Goal: Information Seeking & Learning: Learn about a topic

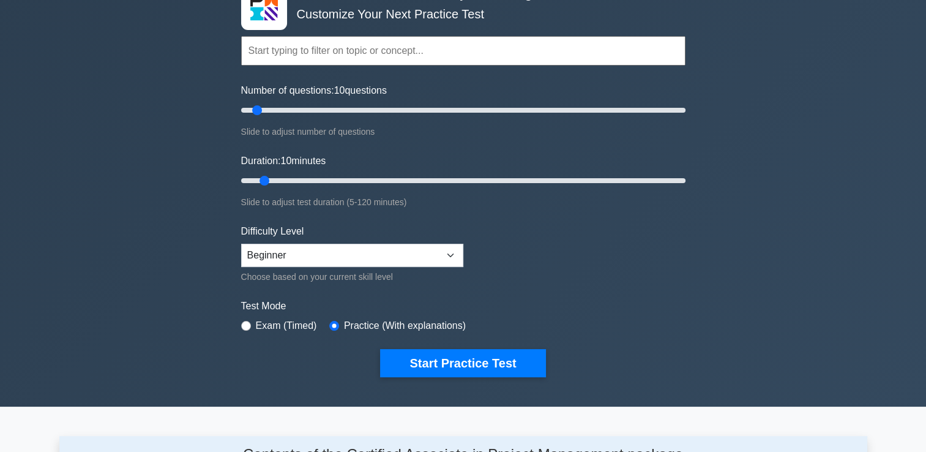
scroll to position [83, 0]
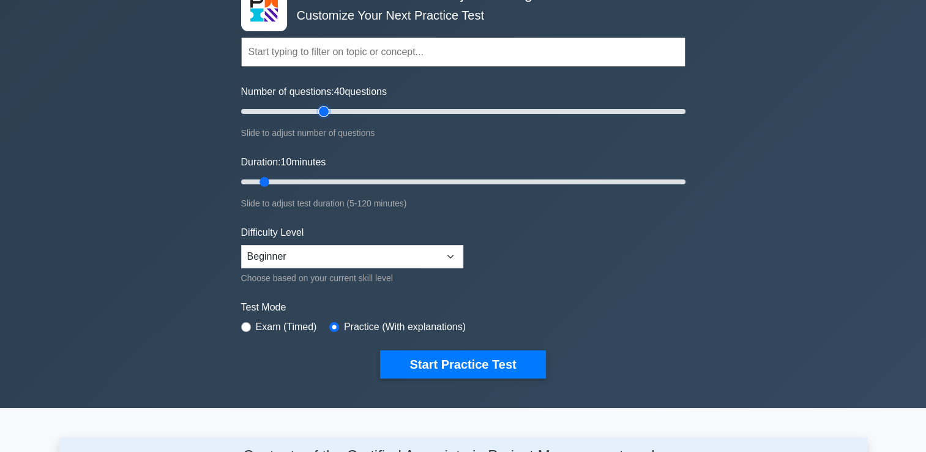
click at [329, 109] on input "Number of questions: 40 questions" at bounding box center [463, 111] width 445 height 15
type input "30"
click at [305, 110] on input "Number of questions: 30 questions" at bounding box center [463, 111] width 445 height 15
type input "50"
click at [422, 175] on input "Duration: 50 minutes" at bounding box center [463, 181] width 445 height 15
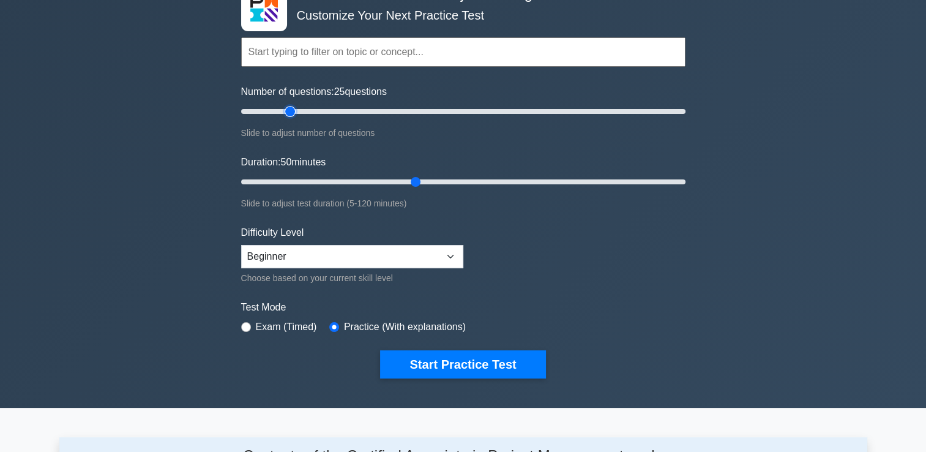
type input "25"
click at [290, 109] on input "Number of questions: 25 questions" at bounding box center [463, 111] width 445 height 15
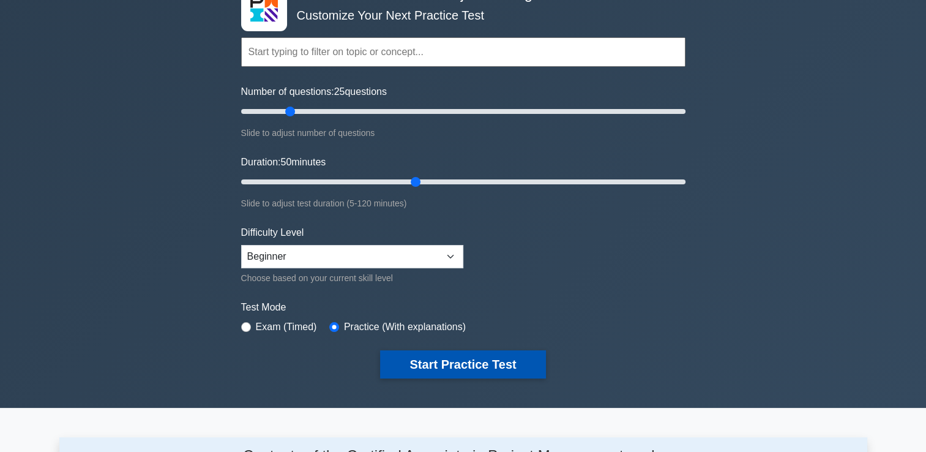
click at [470, 359] on button "Start Practice Test" at bounding box center [462, 364] width 165 height 28
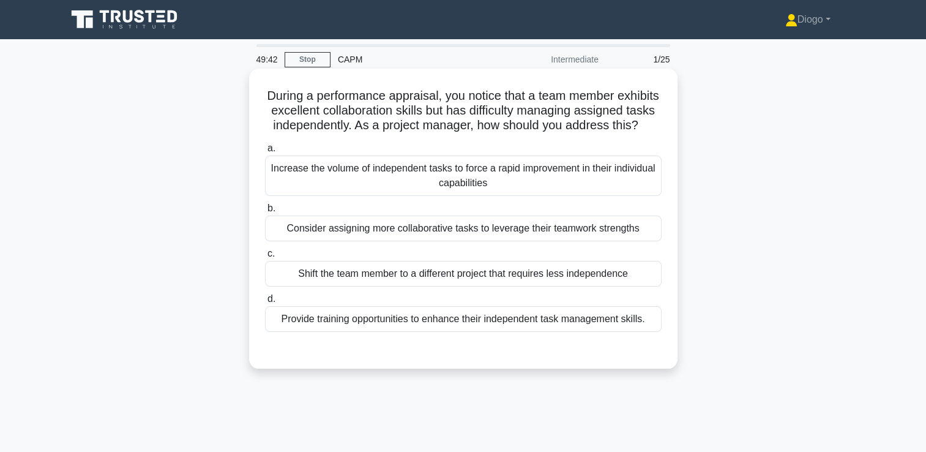
click at [647, 332] on div "Provide training opportunities to enhance their independent task management ski…" at bounding box center [463, 319] width 397 height 26
click at [265, 303] on input "d. Provide training opportunities to enhance their independent task management …" at bounding box center [265, 299] width 0 height 8
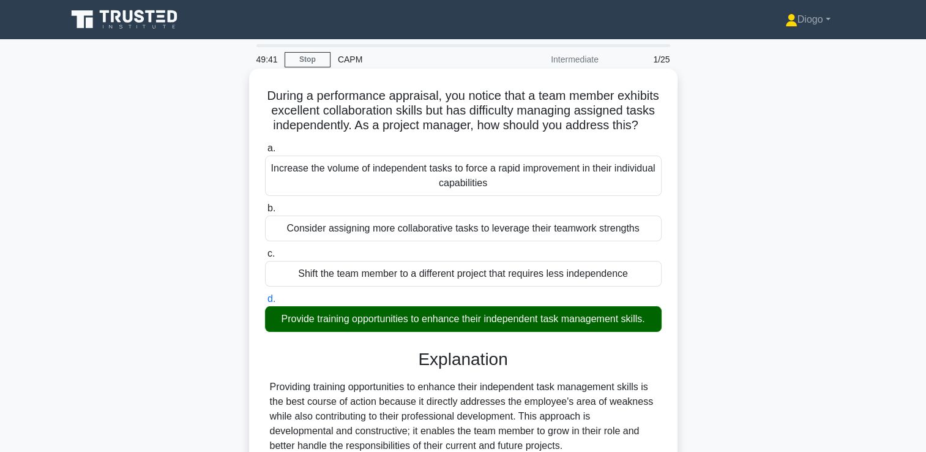
scroll to position [243, 0]
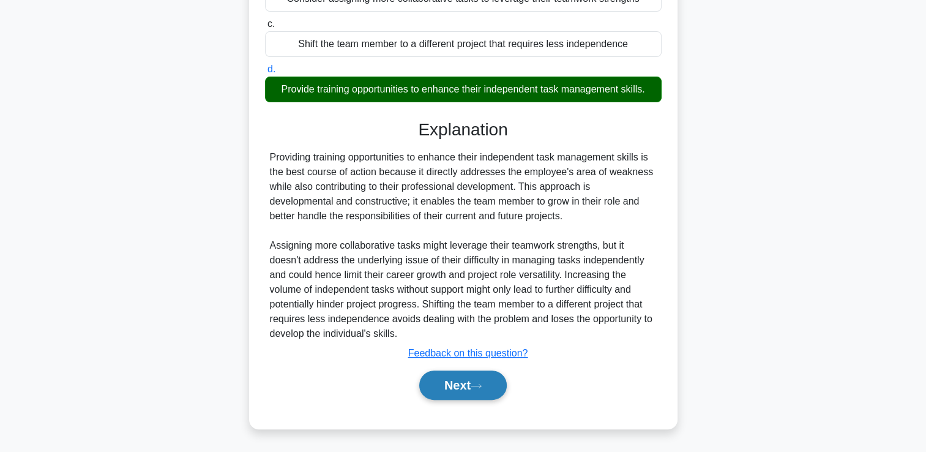
click at [481, 391] on button "Next" at bounding box center [463, 384] width 88 height 29
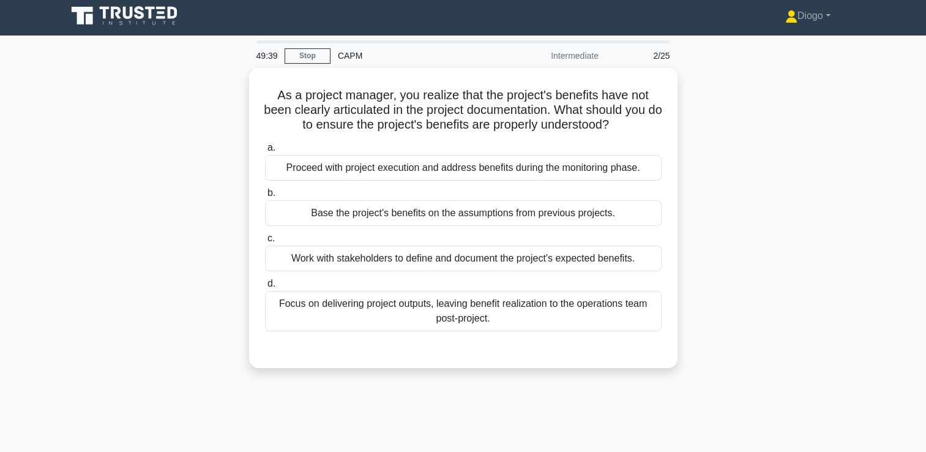
scroll to position [0, 0]
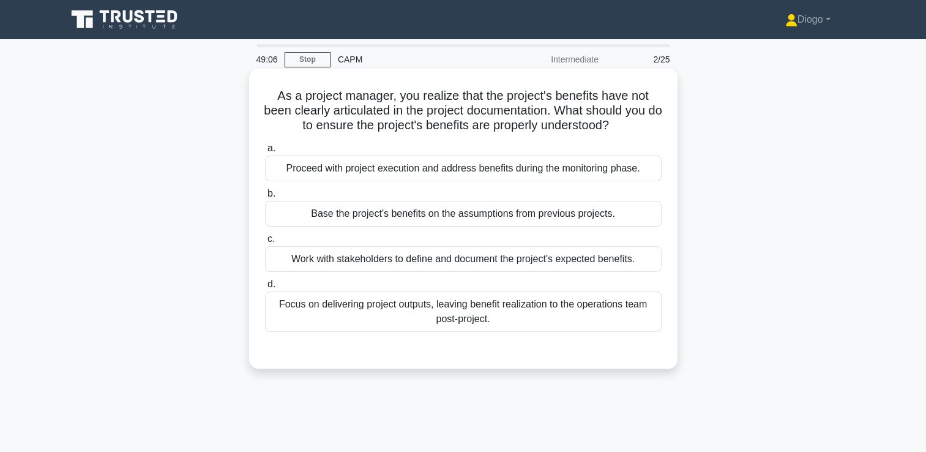
click at [654, 261] on div "Work with stakeholders to define and document the project's expected benefits." at bounding box center [463, 259] width 397 height 26
click at [265, 243] on input "c. Work with stakeholders to define and document the project's expected benefit…" at bounding box center [265, 239] width 0 height 8
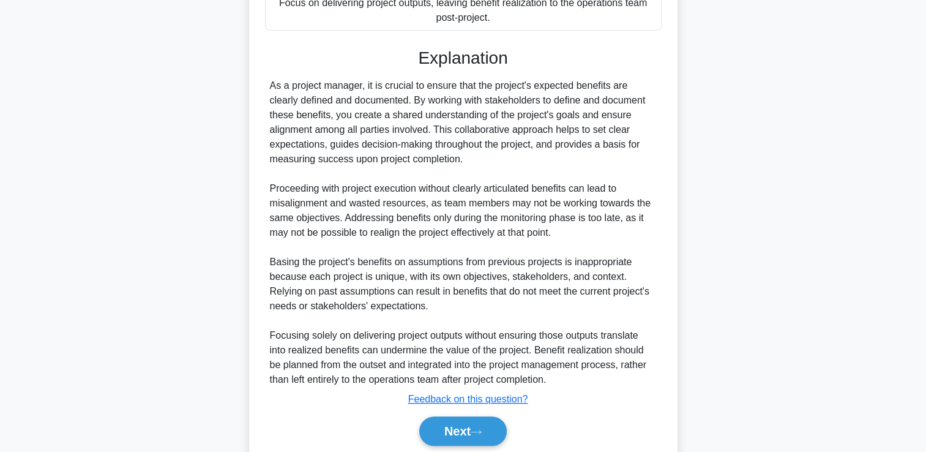
scroll to position [346, 0]
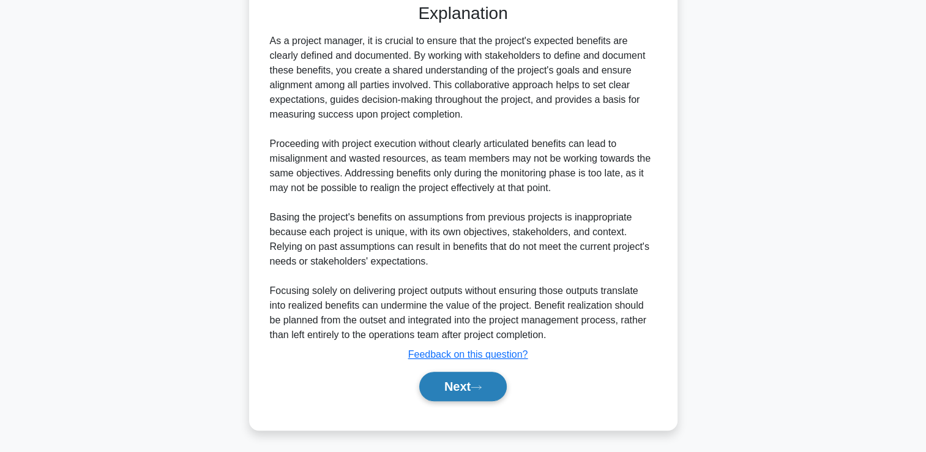
click at [490, 378] on button "Next" at bounding box center [463, 386] width 88 height 29
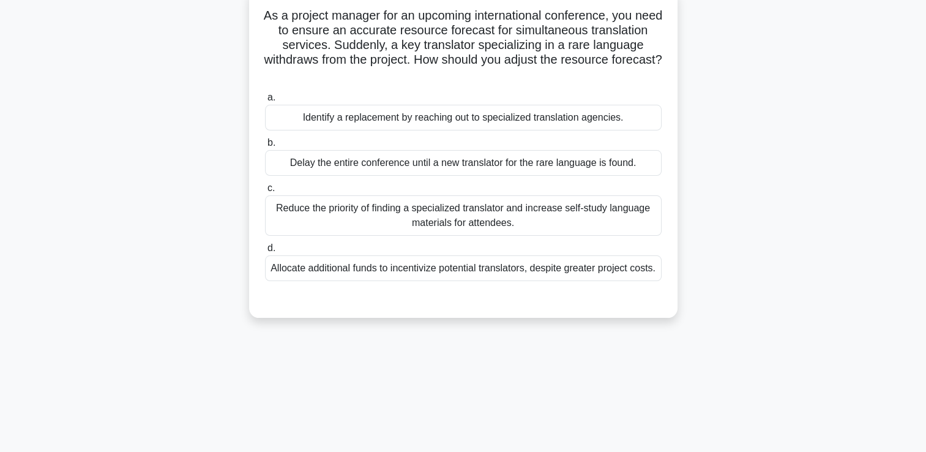
scroll to position [89, 0]
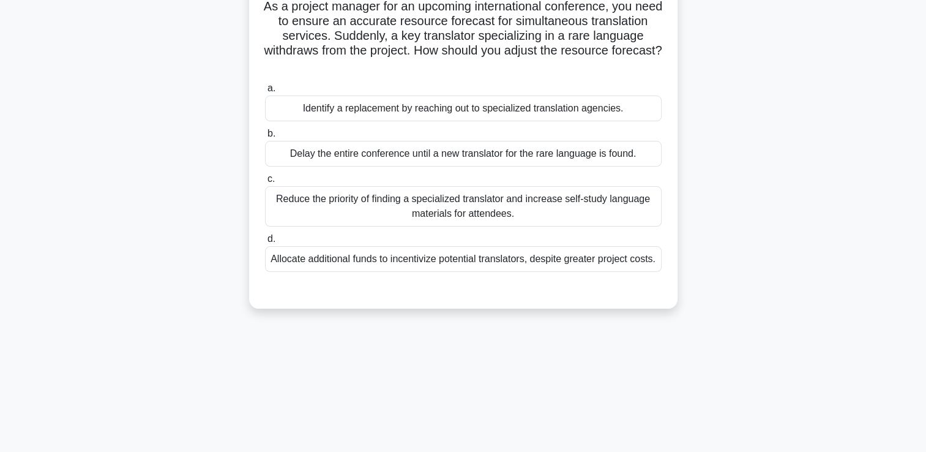
click at [644, 108] on div "Identify a replacement by reaching out to specialized translation agencies." at bounding box center [463, 109] width 397 height 26
click at [265, 92] on input "a. Identify a replacement by reaching out to specialized translation agencies." at bounding box center [265, 88] width 0 height 8
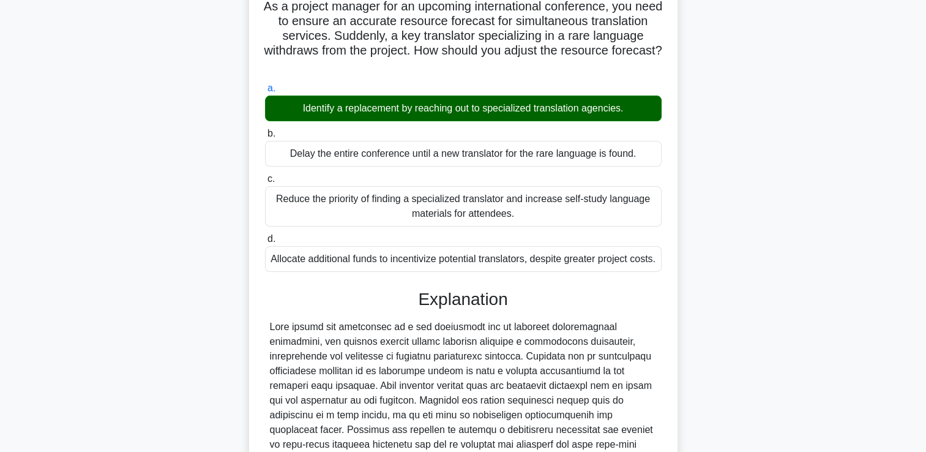
scroll to position [272, 0]
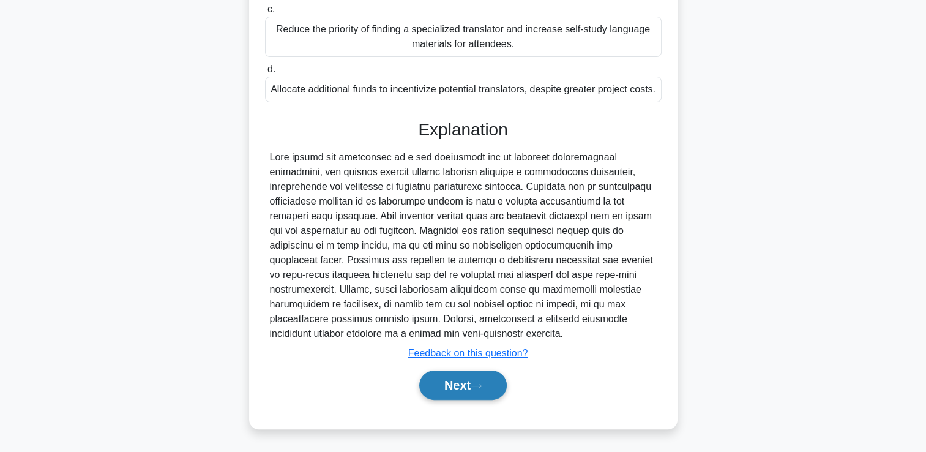
click at [474, 395] on button "Next" at bounding box center [463, 384] width 88 height 29
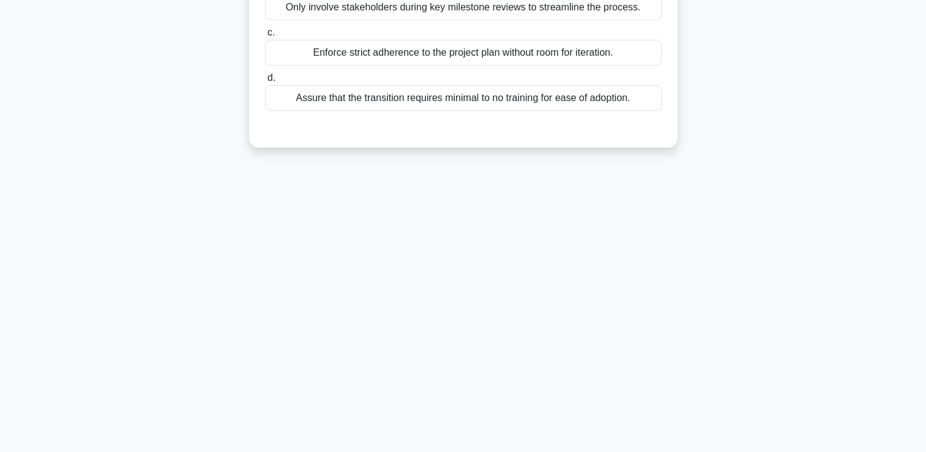
scroll to position [0, 0]
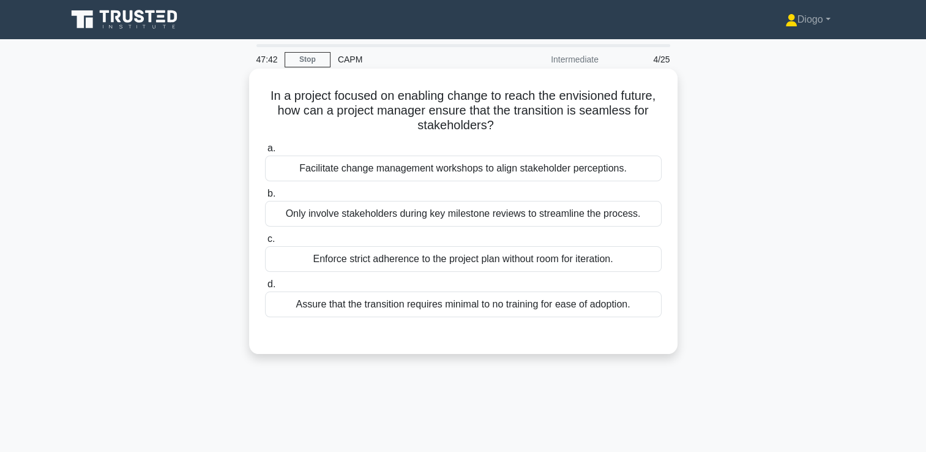
click at [634, 174] on div "Facilitate change management workshops to align stakeholder perceptions." at bounding box center [463, 169] width 397 height 26
click at [265, 152] on input "a. Facilitate change management workshops to align stakeholder perceptions." at bounding box center [265, 148] width 0 height 8
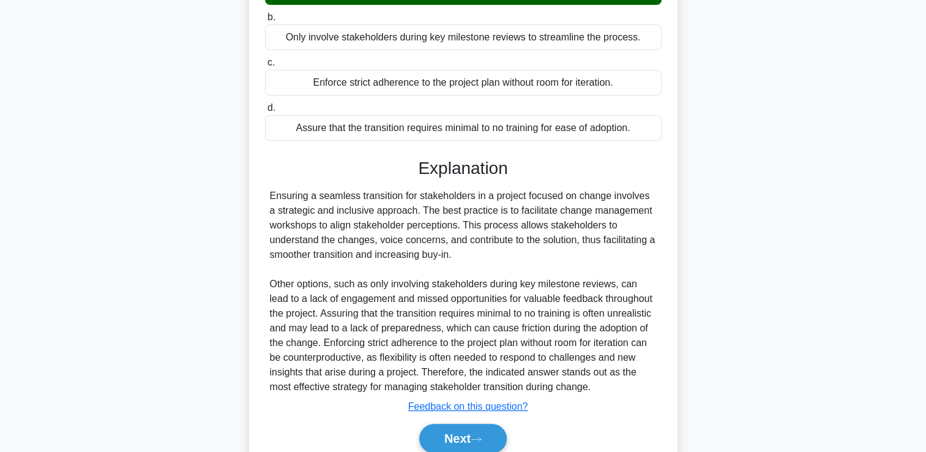
scroll to position [176, 0]
click at [481, 438] on icon at bounding box center [476, 439] width 10 height 4
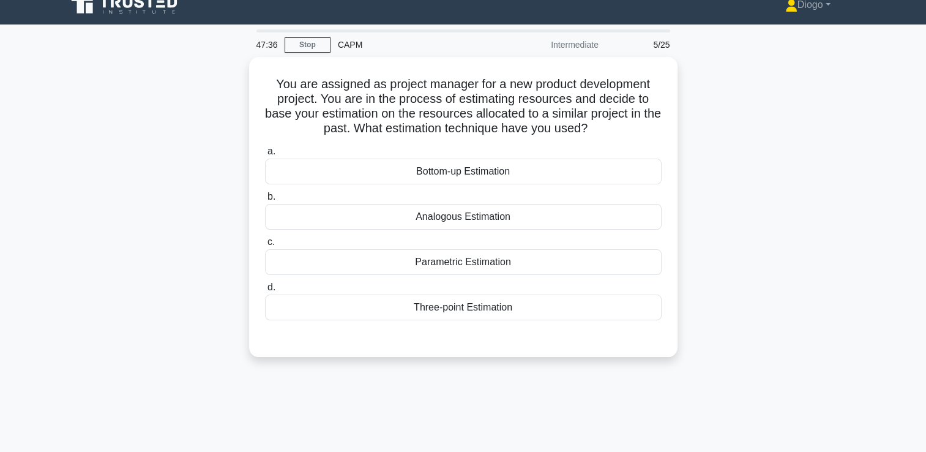
scroll to position [12, 0]
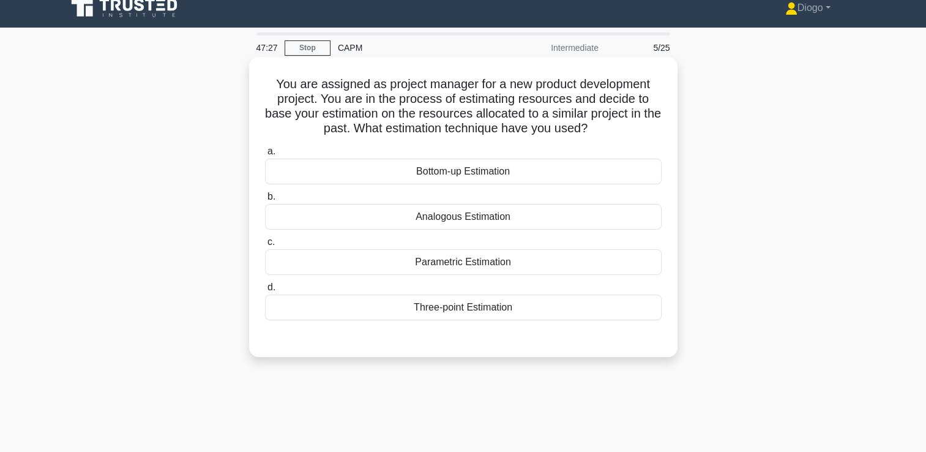
click at [554, 226] on div "Analogous Estimation" at bounding box center [463, 217] width 397 height 26
click at [265, 201] on input "b. Analogous Estimation" at bounding box center [265, 197] width 0 height 8
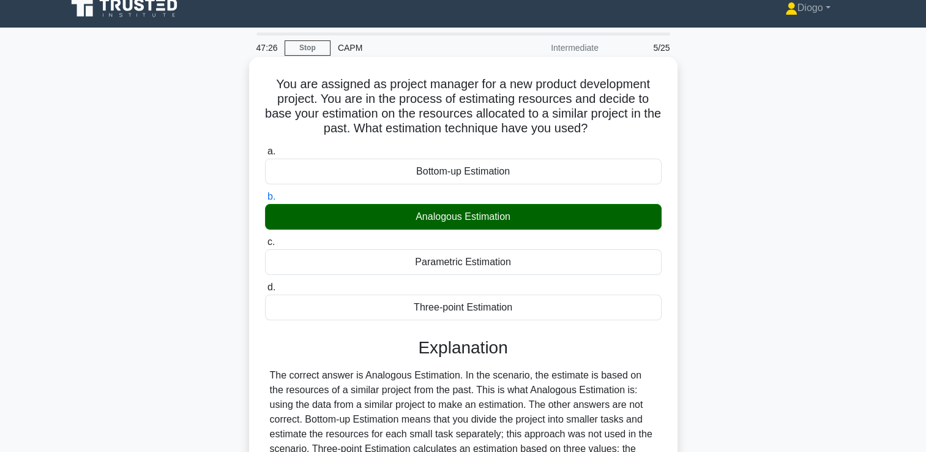
scroll to position [209, 0]
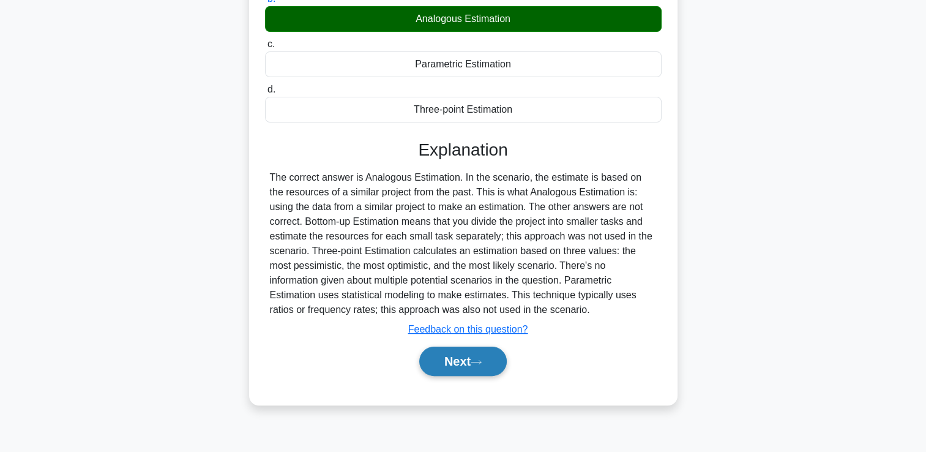
click at [495, 347] on button "Next" at bounding box center [463, 361] width 88 height 29
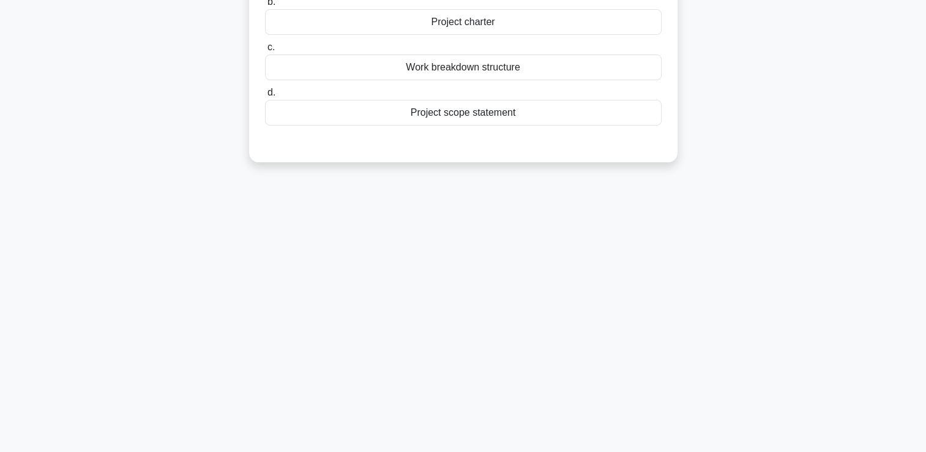
scroll to position [0, 0]
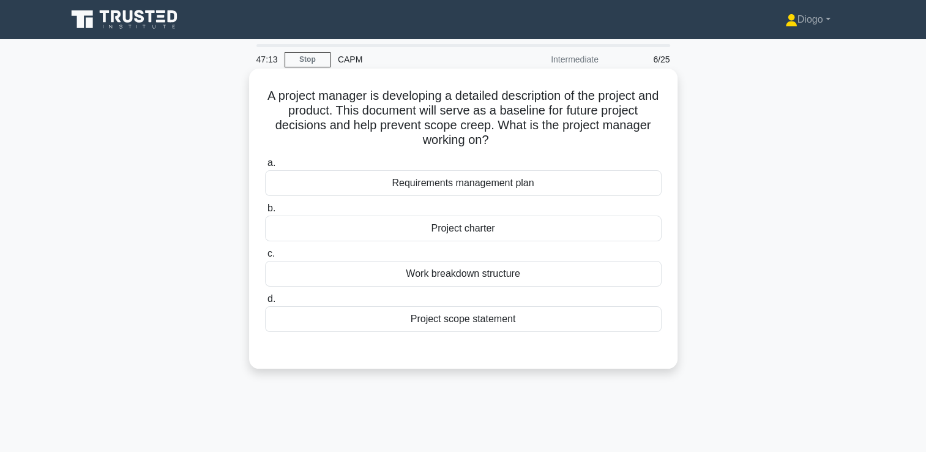
click at [625, 330] on div "Project scope statement" at bounding box center [463, 319] width 397 height 26
click at [265, 303] on input "d. Project scope statement" at bounding box center [265, 299] width 0 height 8
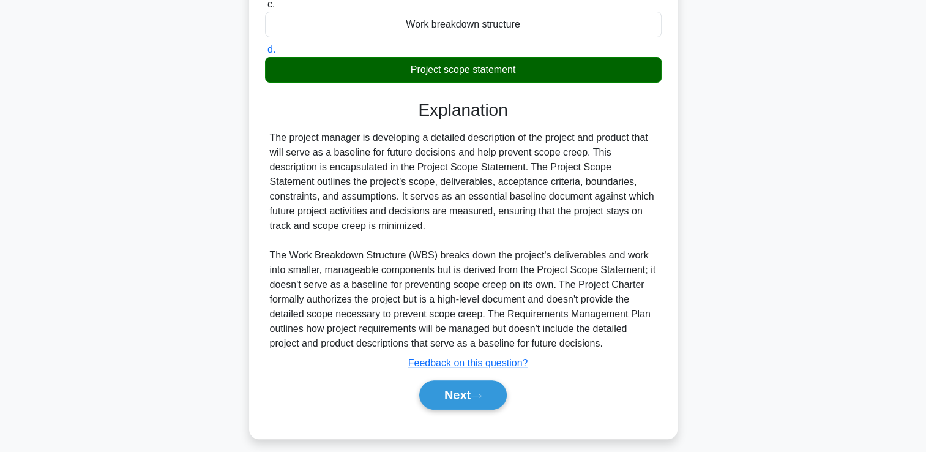
scroll to position [258, 0]
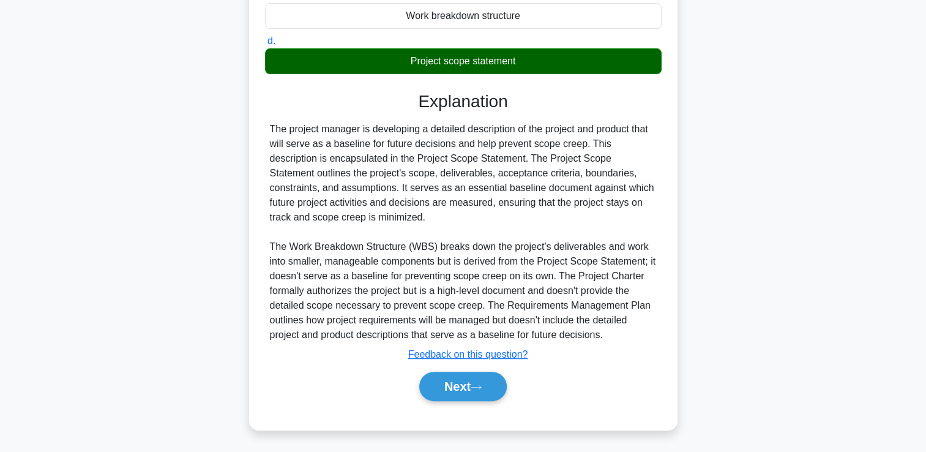
click at [491, 403] on div "Next" at bounding box center [463, 386] width 397 height 39
click at [486, 391] on button "Next" at bounding box center [463, 386] width 88 height 29
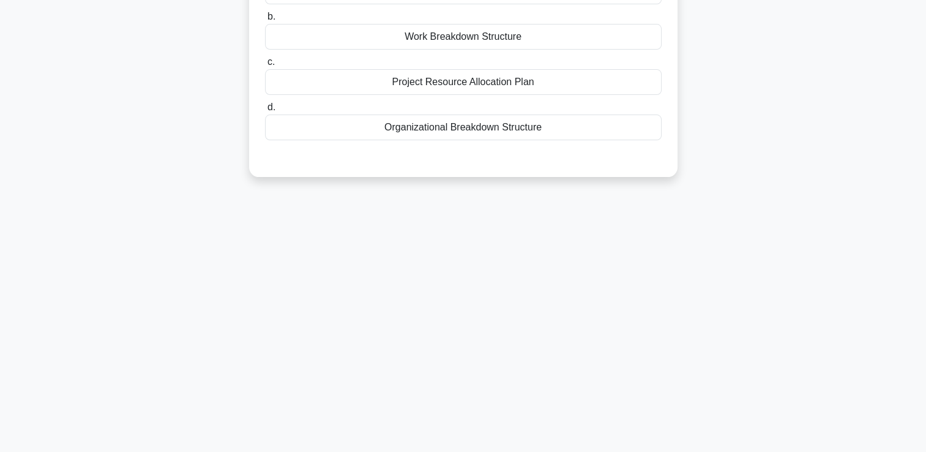
scroll to position [0, 0]
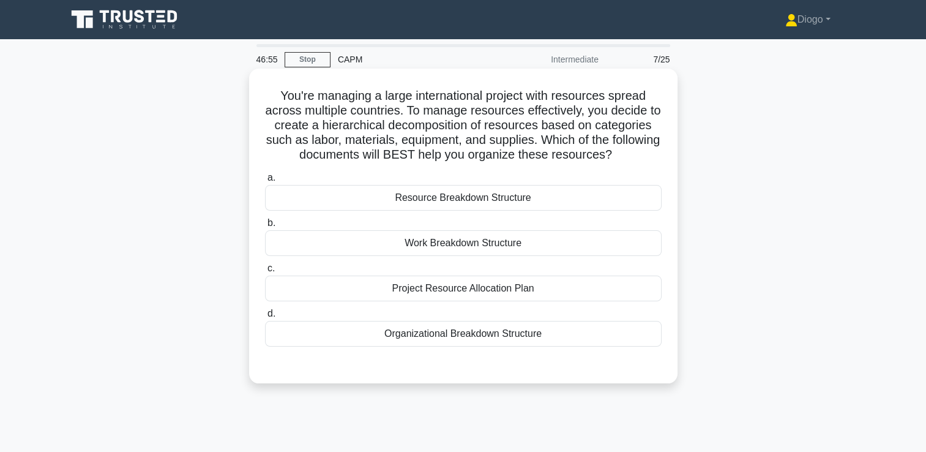
click at [638, 214] on div "a. Resource Breakdown Structure b. Work Breakdown Structure c. d." at bounding box center [463, 258] width 411 height 181
click at [632, 203] on div "Resource Breakdown Structure" at bounding box center [463, 198] width 397 height 26
click at [265, 182] on input "a. Resource Breakdown Structure" at bounding box center [265, 178] width 0 height 8
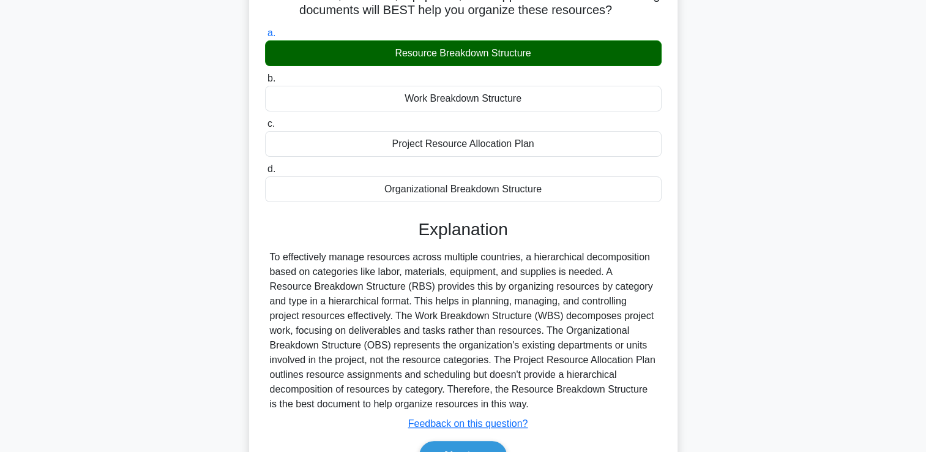
scroll to position [214, 0]
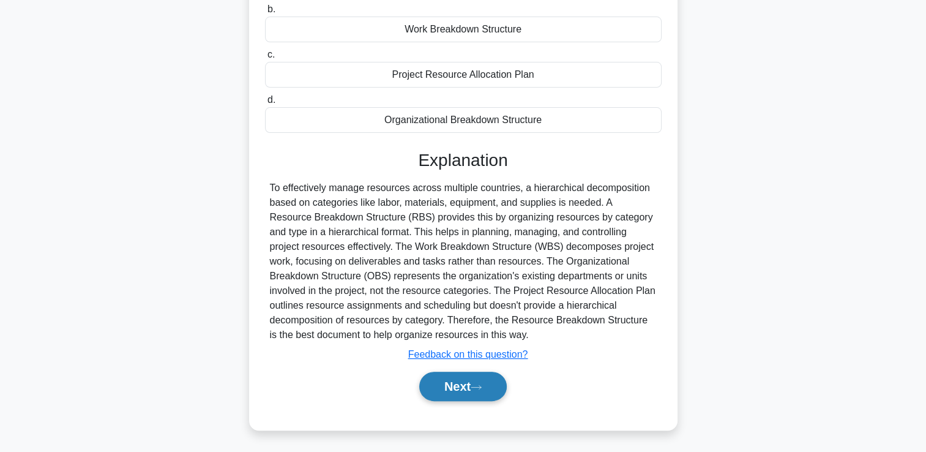
click at [487, 391] on button "Next" at bounding box center [463, 386] width 88 height 29
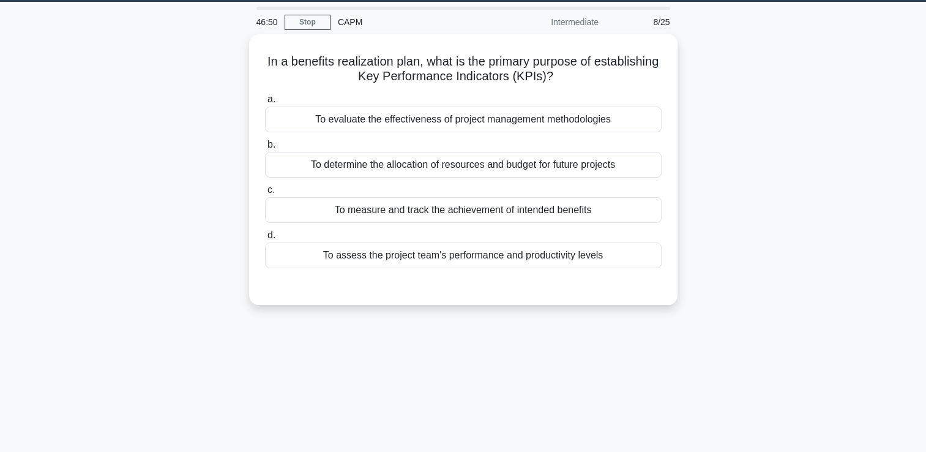
scroll to position [0, 0]
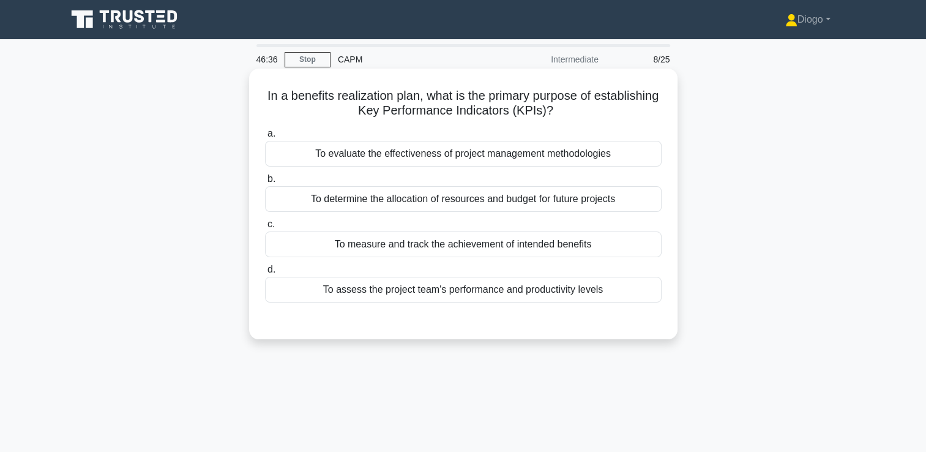
click at [642, 163] on div "To evaluate the effectiveness of project management methodologies" at bounding box center [463, 154] width 397 height 26
click at [265, 138] on input "a. To evaluate the effectiveness of project management methodologies" at bounding box center [265, 134] width 0 height 8
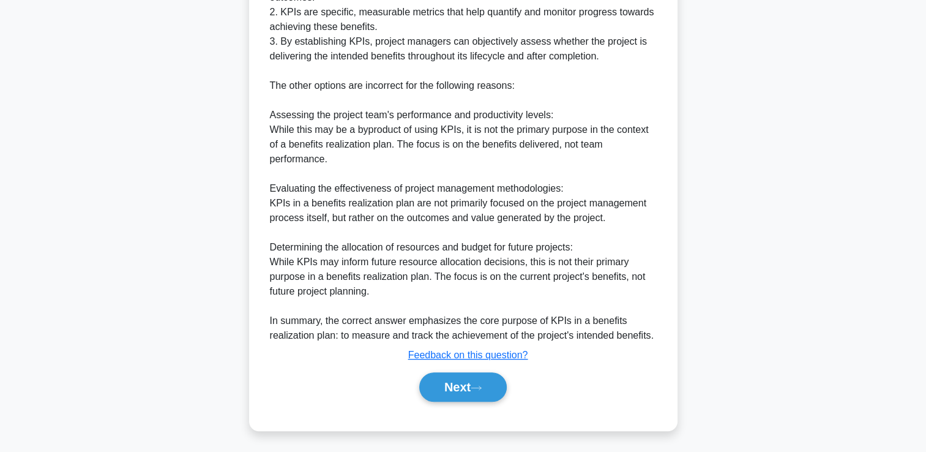
scroll to position [435, 0]
click at [482, 386] on icon at bounding box center [476, 387] width 11 height 7
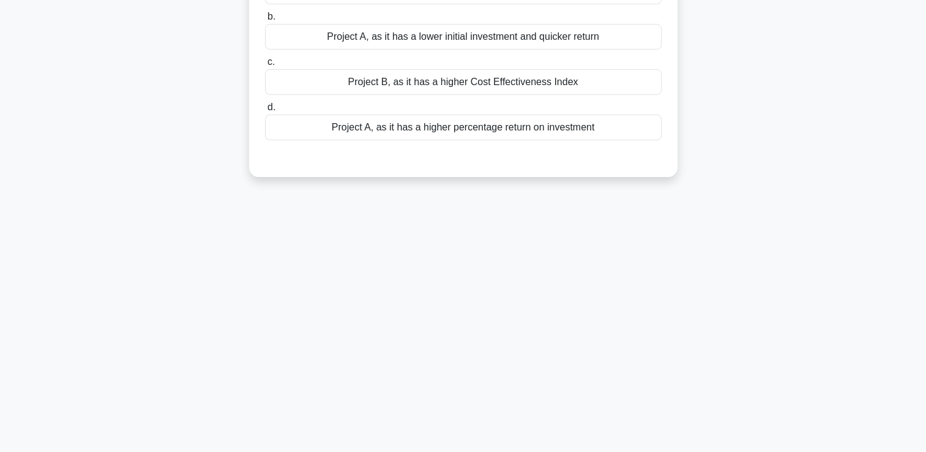
scroll to position [0, 0]
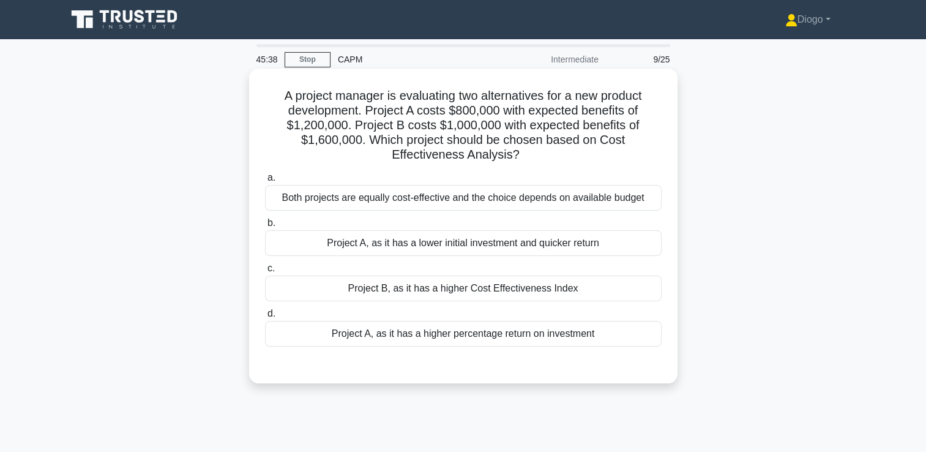
click at [615, 290] on div "Project B, as it has a higher Cost Effectiveness Index" at bounding box center [463, 289] width 397 height 26
click at [265, 272] on input "c. Project B, as it has a higher Cost Effectiveness Index" at bounding box center [265, 269] width 0 height 8
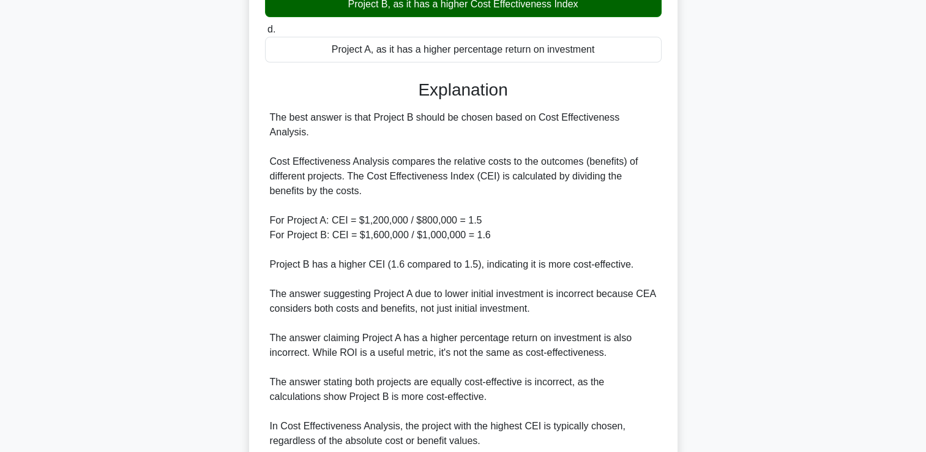
scroll to position [375, 0]
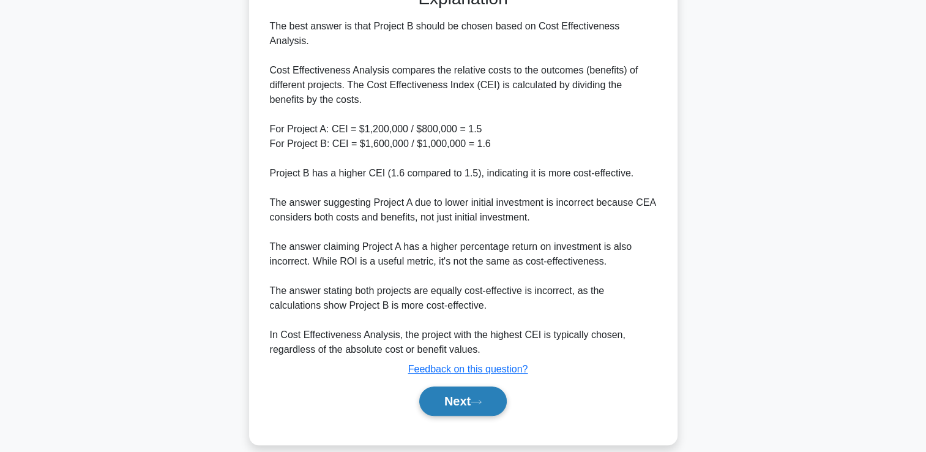
click at [478, 399] on icon at bounding box center [476, 402] width 11 height 7
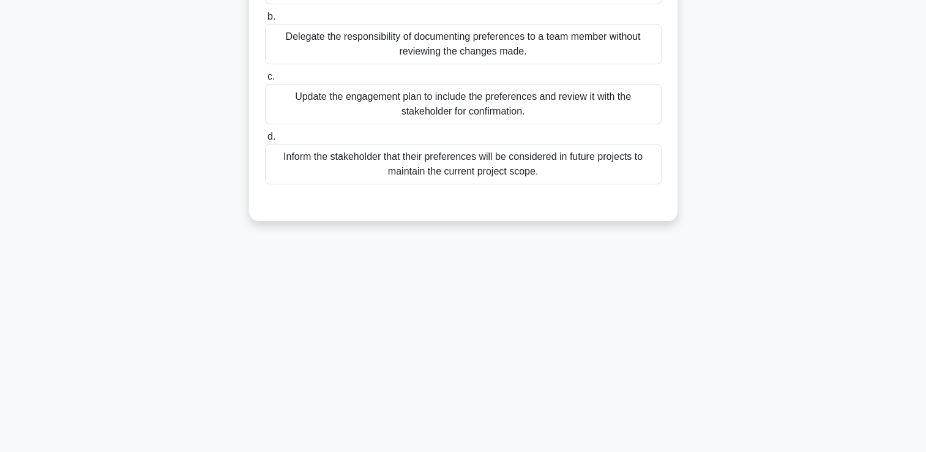
scroll to position [0, 0]
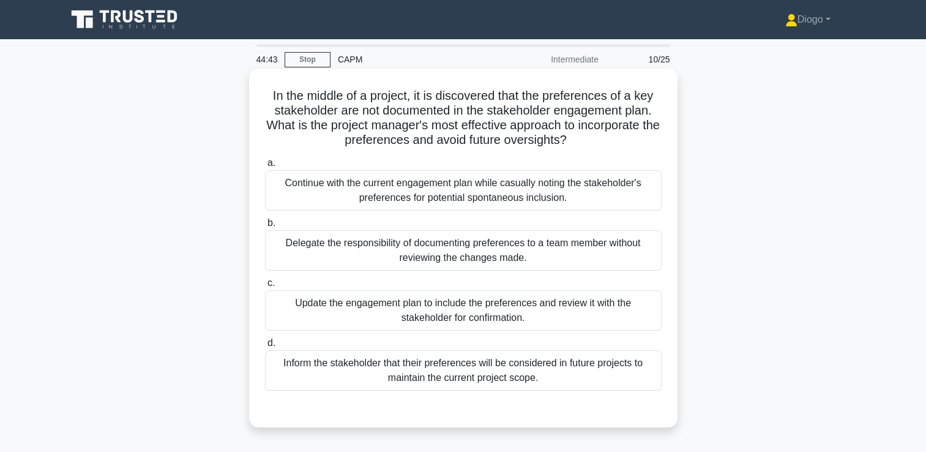
click at [348, 302] on div "Update the engagement plan to include the preferences and review it with the st…" at bounding box center [463, 310] width 397 height 40
click at [265, 287] on input "c. Update the engagement plan to include the preferences and review it with the…" at bounding box center [265, 283] width 0 height 8
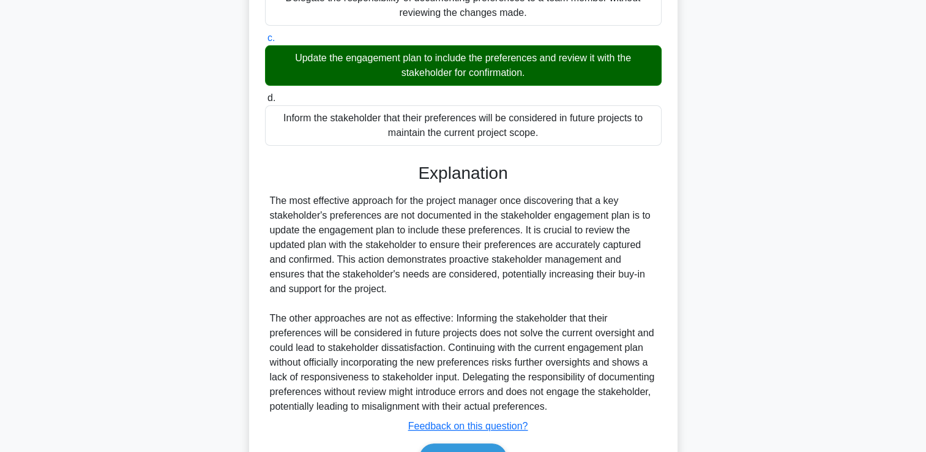
scroll to position [317, 0]
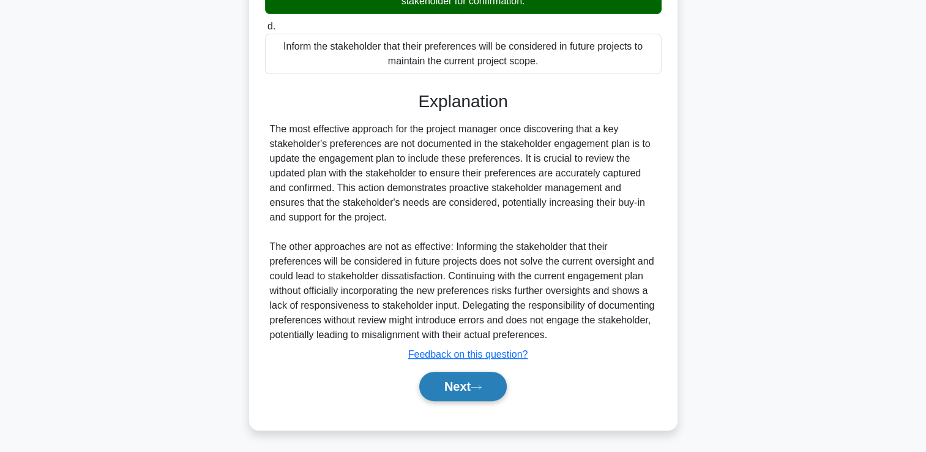
click at [432, 394] on button "Next" at bounding box center [463, 386] width 88 height 29
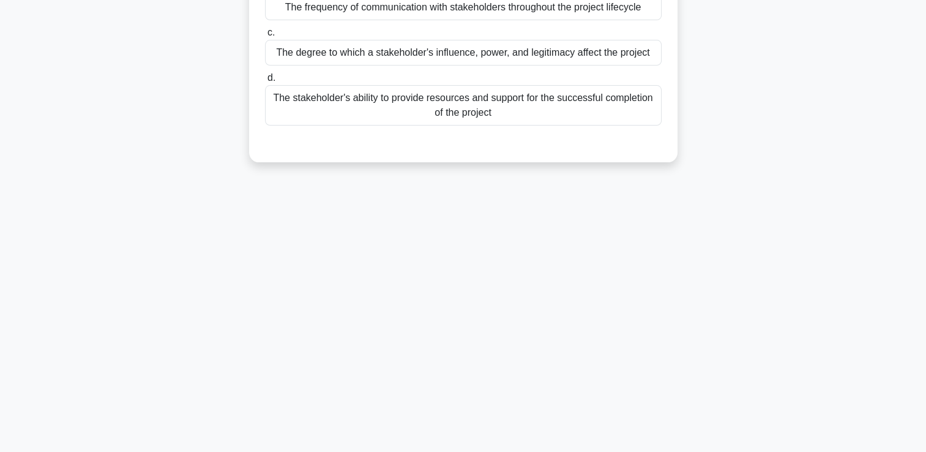
scroll to position [0, 0]
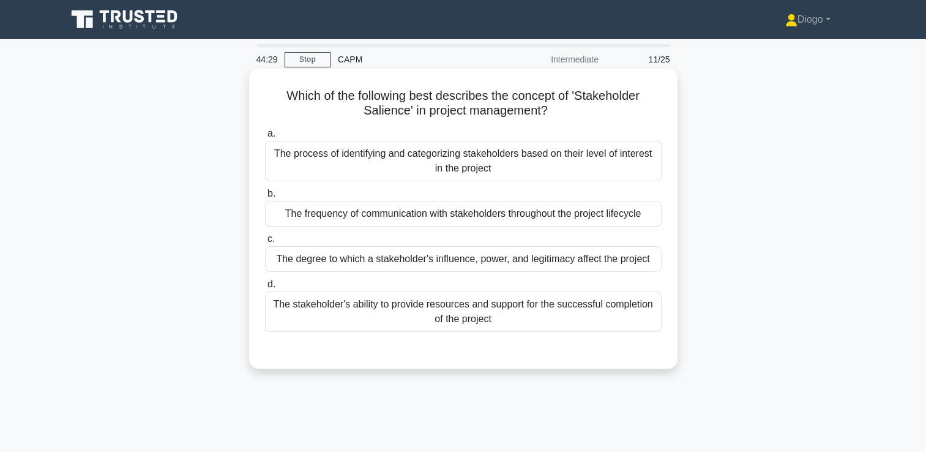
click at [525, 258] on div "The degree to which a stakeholder's influence, power, and legitimacy affect the…" at bounding box center [463, 259] width 397 height 26
click at [265, 243] on input "c. The degree to which a stakeholder's influence, power, and legitimacy affect …" at bounding box center [265, 239] width 0 height 8
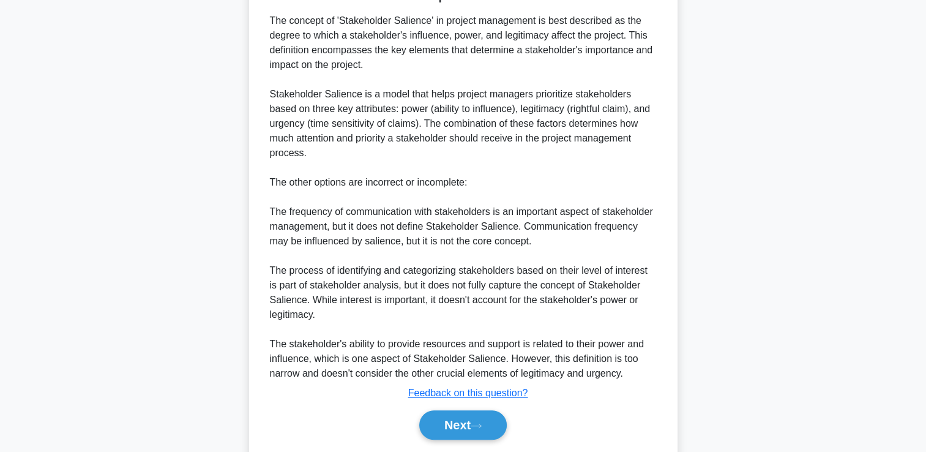
scroll to position [405, 0]
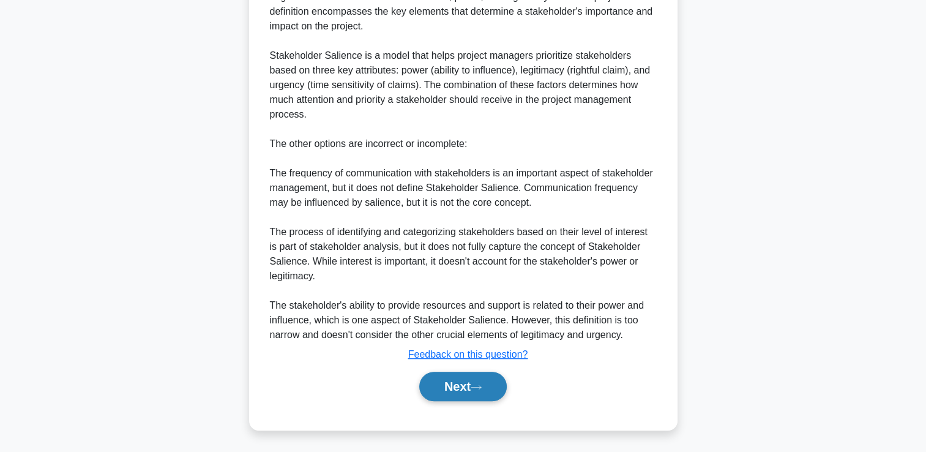
click at [470, 389] on button "Next" at bounding box center [463, 386] width 88 height 29
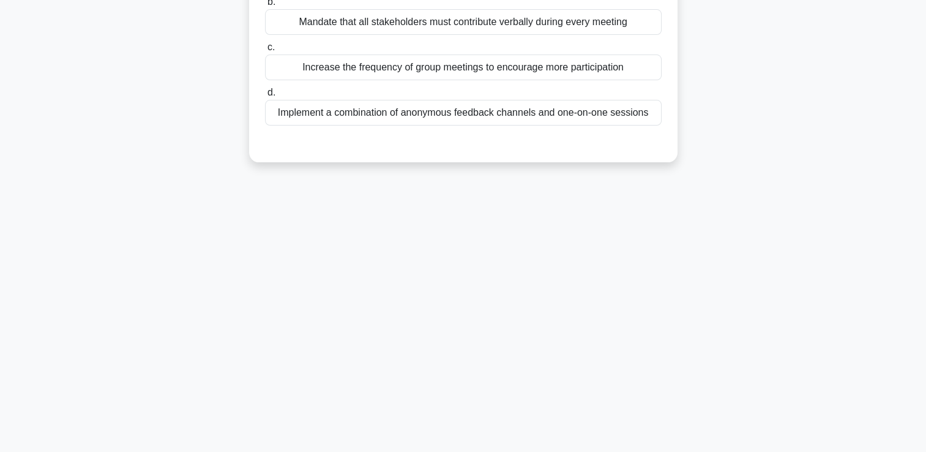
scroll to position [0, 0]
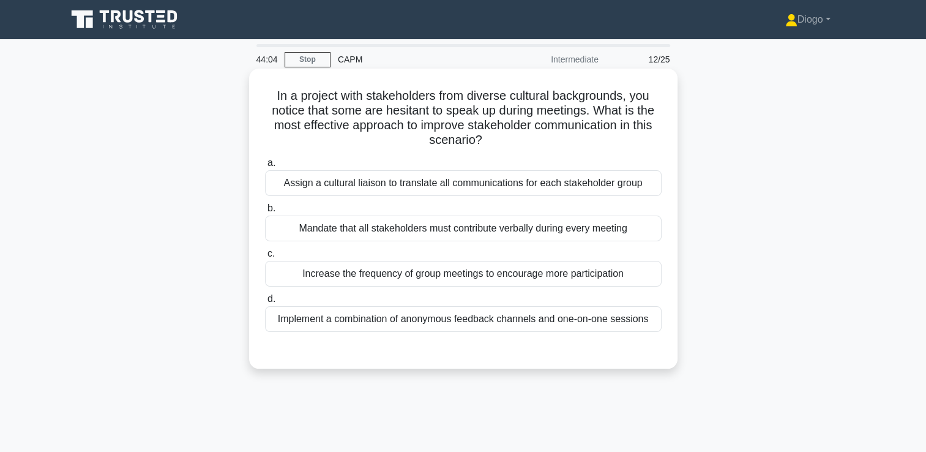
click at [631, 318] on div "Implement a combination of anonymous feedback channels and one-on-one sessions" at bounding box center [463, 319] width 397 height 26
click at [265, 303] on input "d. Implement a combination of anonymous feedback channels and one-on-one sessio…" at bounding box center [265, 299] width 0 height 8
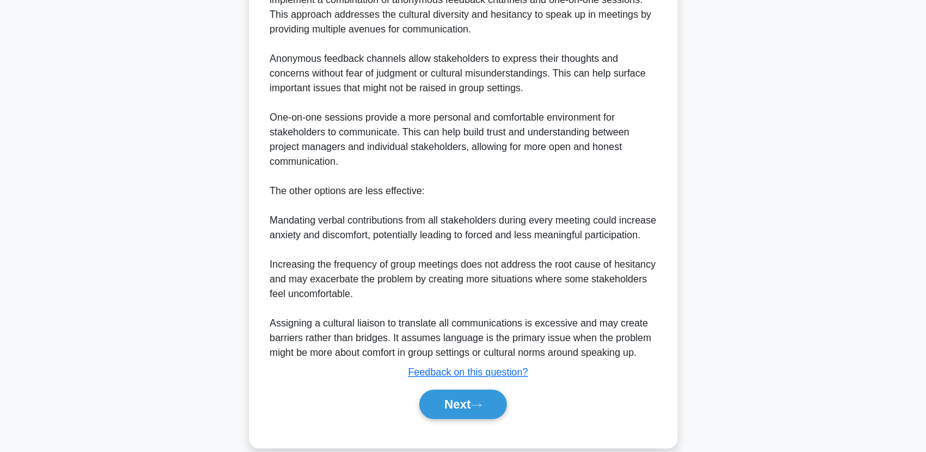
scroll to position [434, 0]
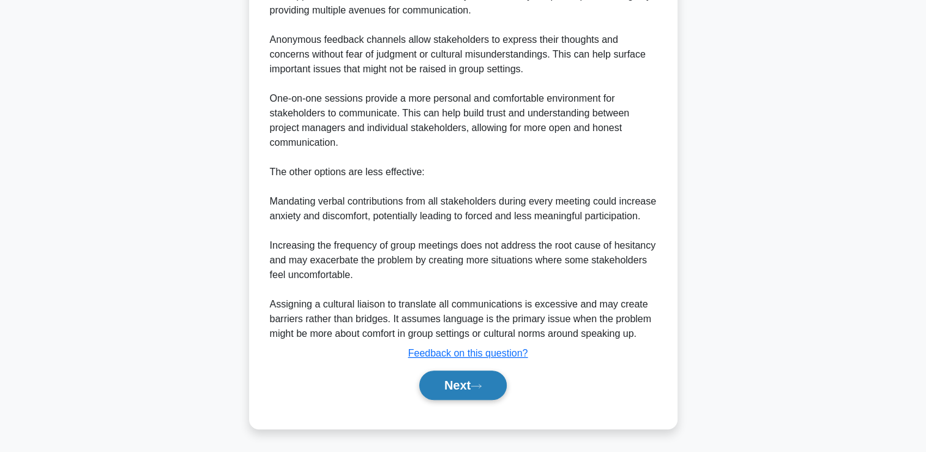
click at [501, 378] on button "Next" at bounding box center [463, 384] width 88 height 29
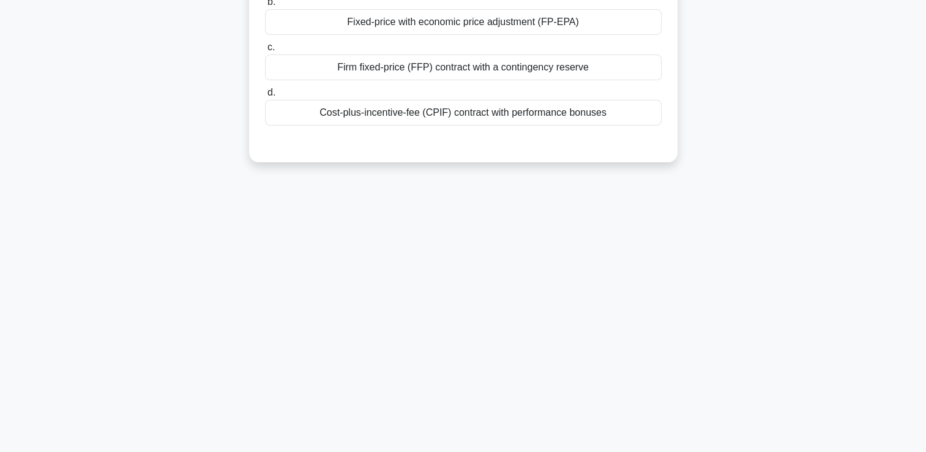
scroll to position [0, 0]
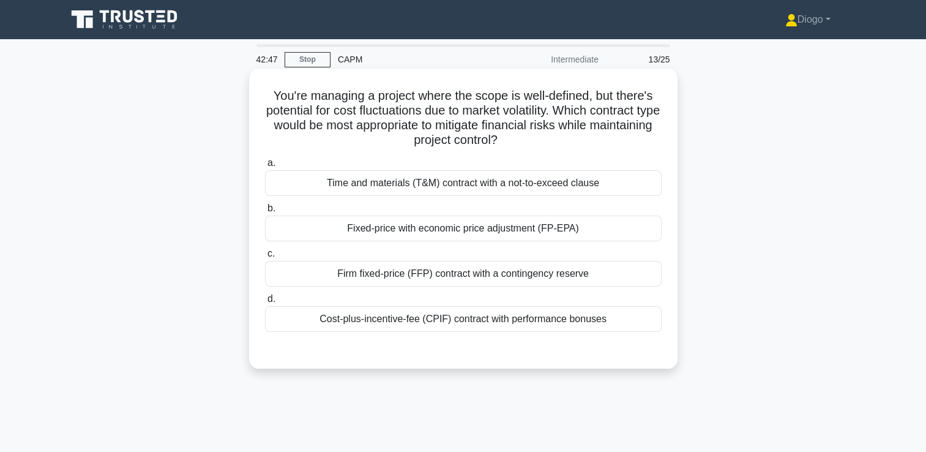
click at [608, 233] on div "Fixed-price with economic price adjustment (FP-EPA)" at bounding box center [463, 229] width 397 height 26
click at [265, 212] on input "b. Fixed-price with economic price adjustment (FP-EPA)" at bounding box center [265, 209] width 0 height 8
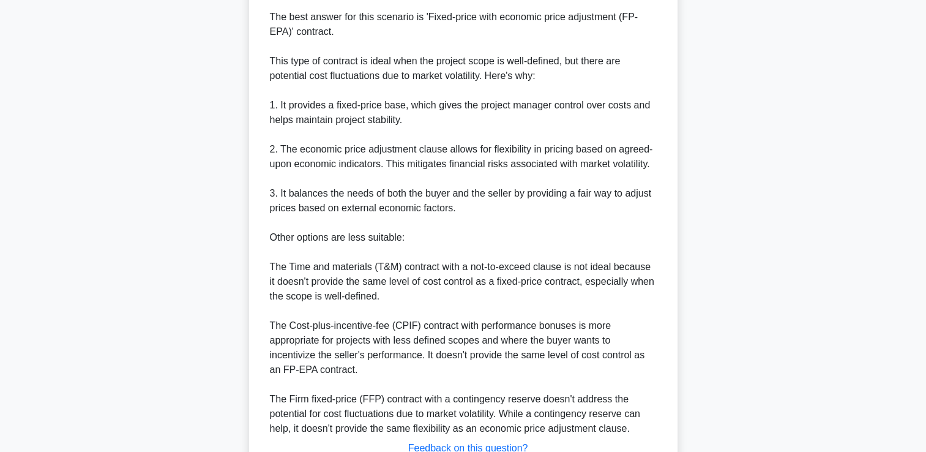
scroll to position [463, 0]
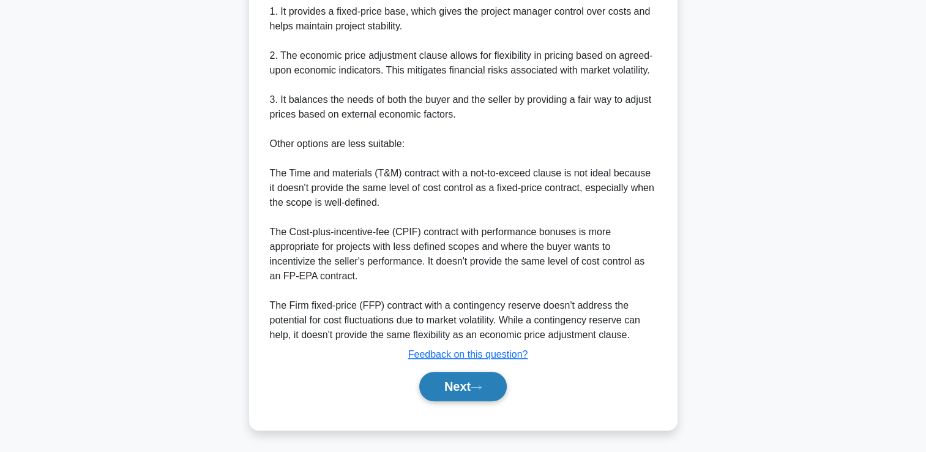
click at [495, 388] on button "Next" at bounding box center [463, 386] width 88 height 29
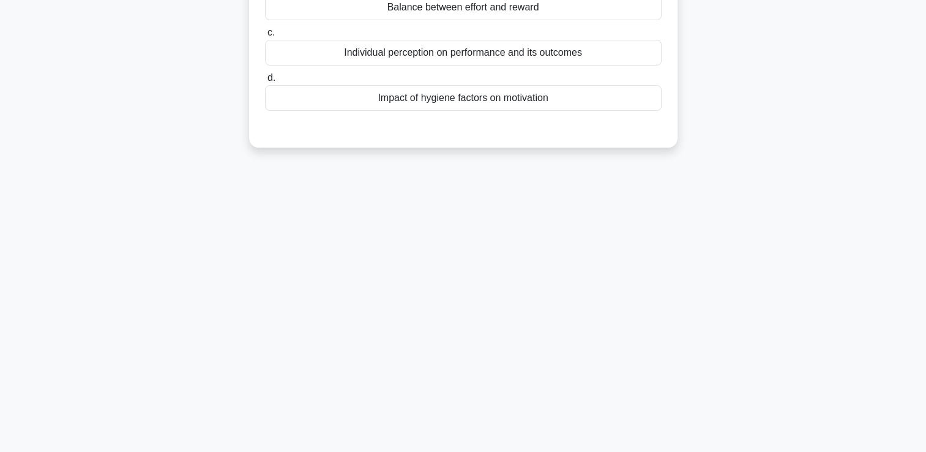
scroll to position [0, 0]
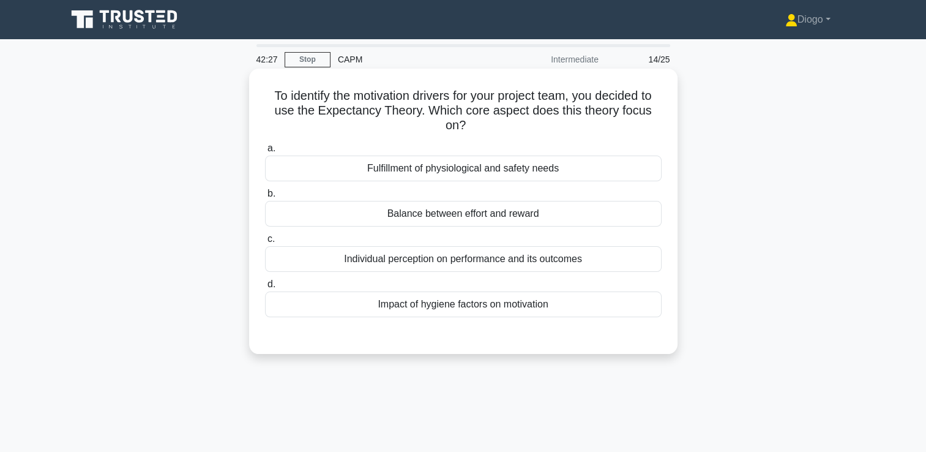
click at [627, 305] on div "Impact of hygiene factors on motivation" at bounding box center [463, 304] width 397 height 26
click at [265, 288] on input "d. Impact of hygiene factors on motivation" at bounding box center [265, 284] width 0 height 8
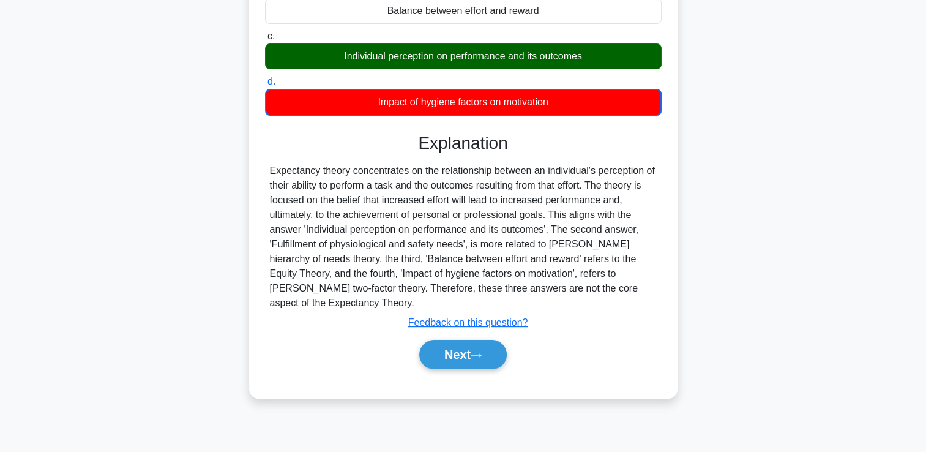
scroll to position [203, 0]
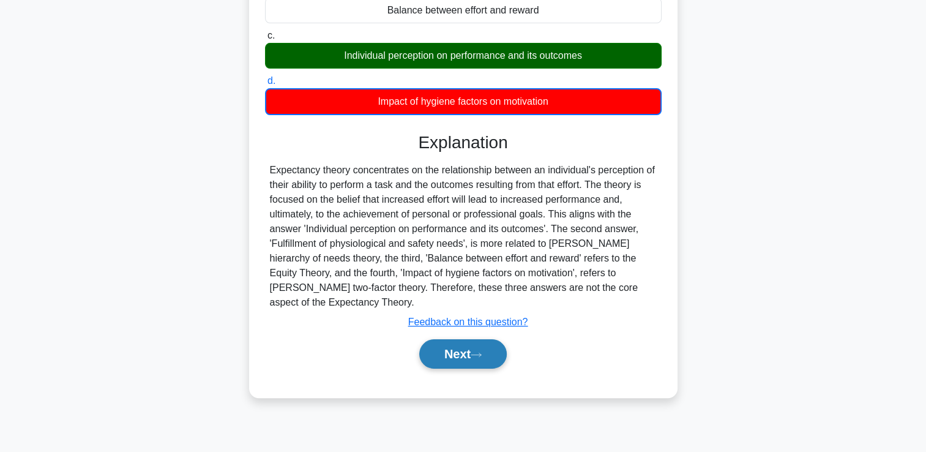
click at [498, 345] on button "Next" at bounding box center [463, 353] width 88 height 29
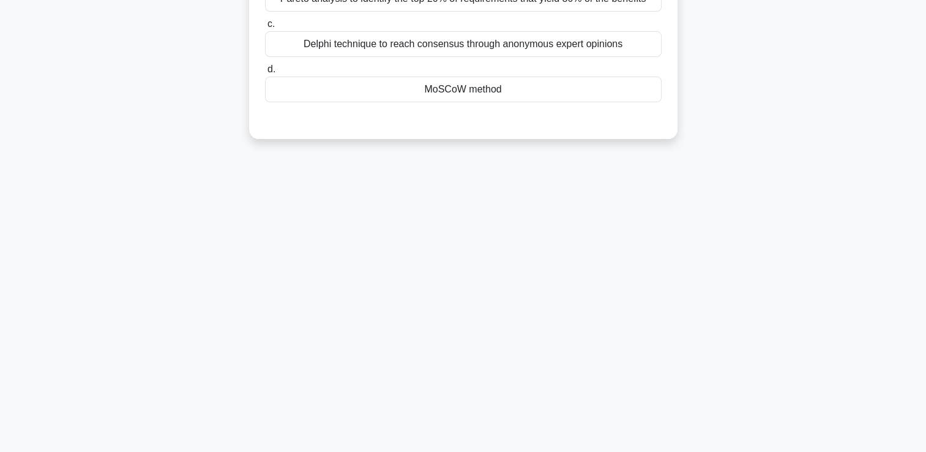
scroll to position [0, 0]
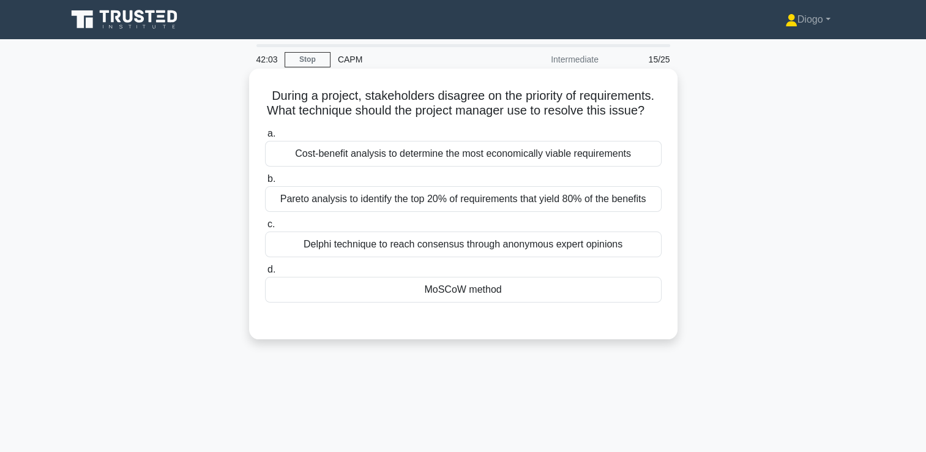
click at [618, 257] on div "Delphi technique to reach consensus through anonymous expert opinions" at bounding box center [463, 244] width 397 height 26
click at [265, 228] on input "c. Delphi technique to reach consensus through anonymous expert opinions" at bounding box center [265, 224] width 0 height 8
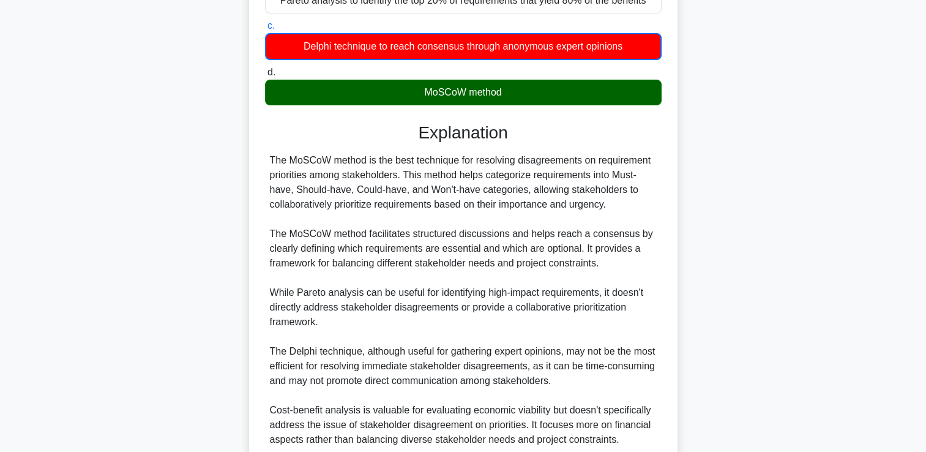
scroll to position [318, 0]
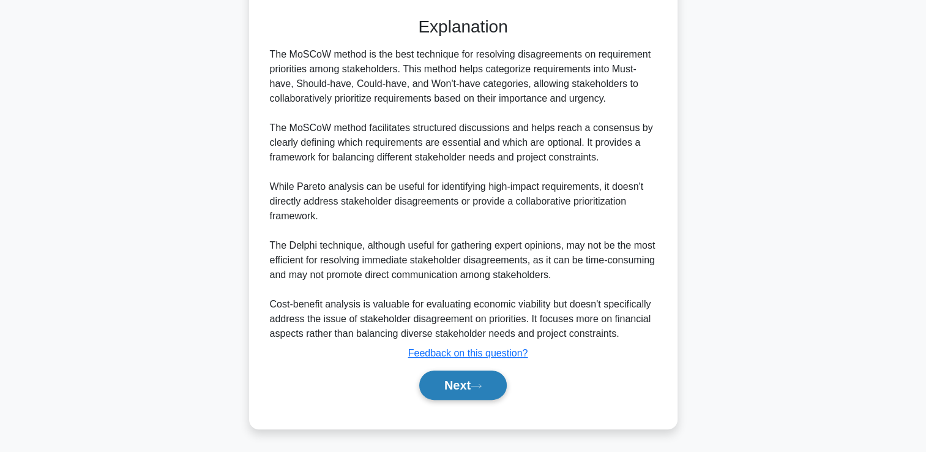
click at [471, 386] on button "Next" at bounding box center [463, 384] width 88 height 29
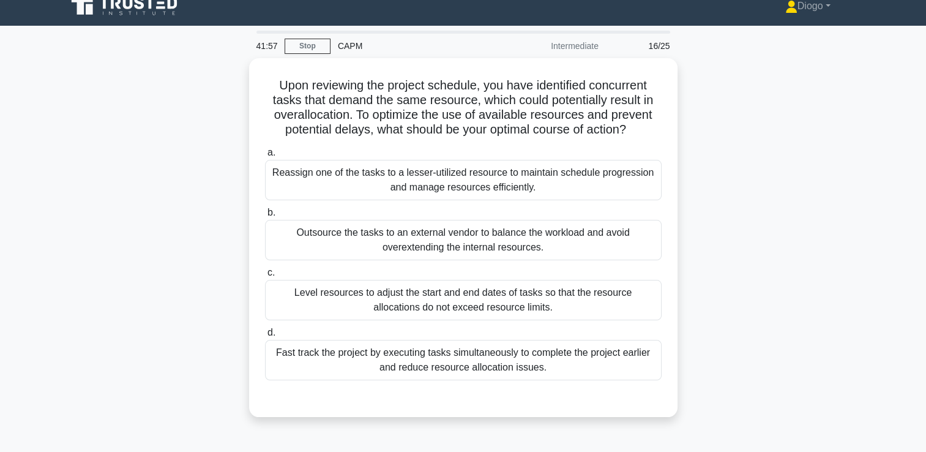
scroll to position [0, 0]
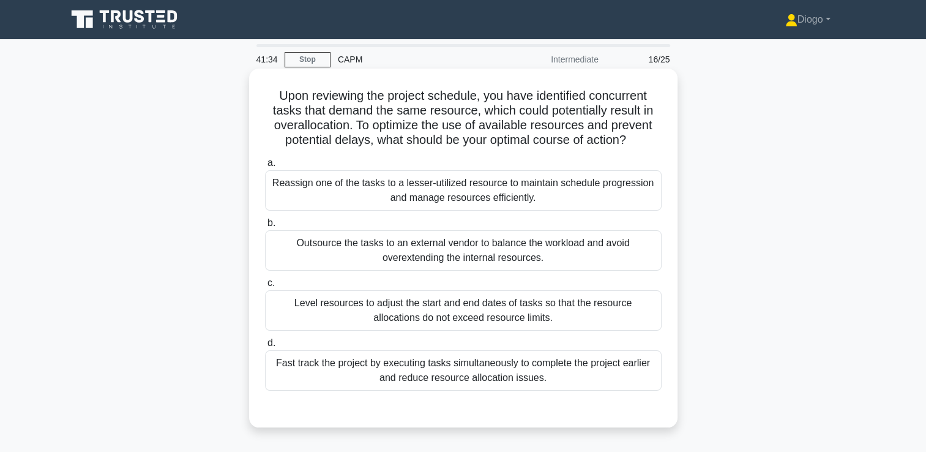
click at [607, 325] on div "Level resources to adjust the start and end dates of tasks so that the resource…" at bounding box center [463, 310] width 397 height 40
click at [265, 287] on input "c. Level resources to adjust the start and end dates of tasks so that the resou…" at bounding box center [265, 283] width 0 height 8
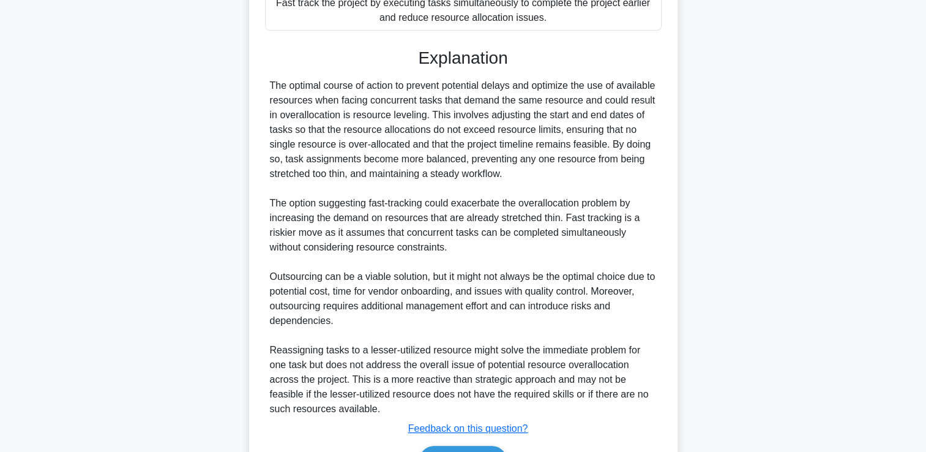
scroll to position [406, 0]
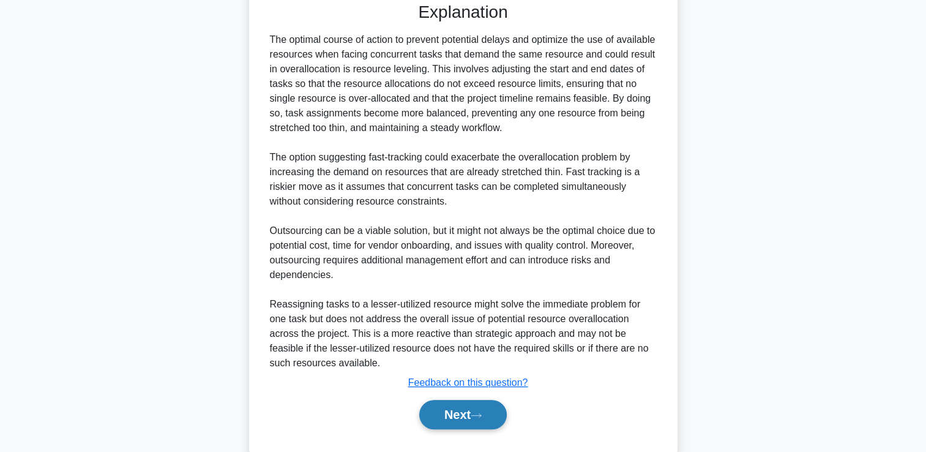
click at [482, 426] on button "Next" at bounding box center [463, 414] width 88 height 29
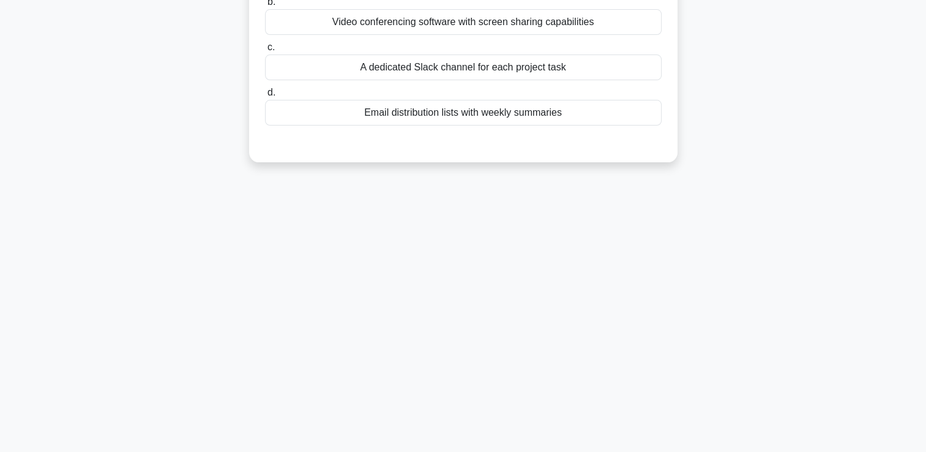
scroll to position [0, 0]
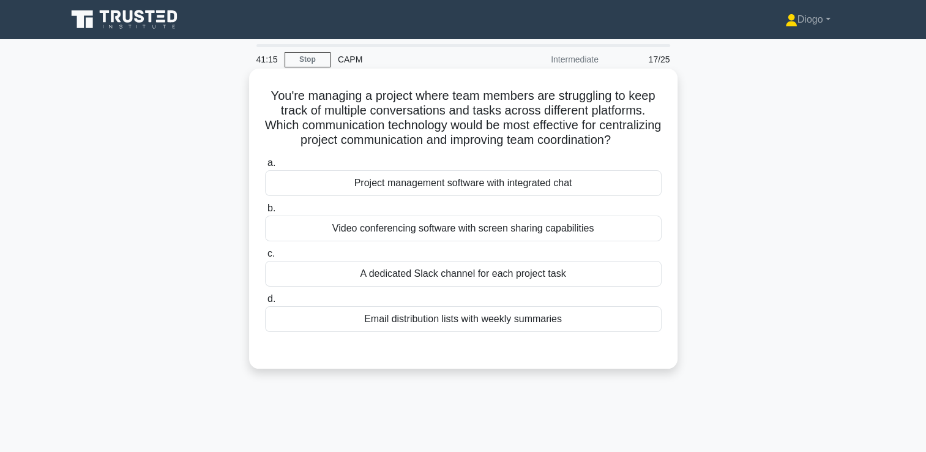
click at [571, 192] on div "Project management software with integrated chat" at bounding box center [463, 183] width 397 height 26
click at [265, 167] on input "a. Project management software with integrated chat" at bounding box center [265, 163] width 0 height 8
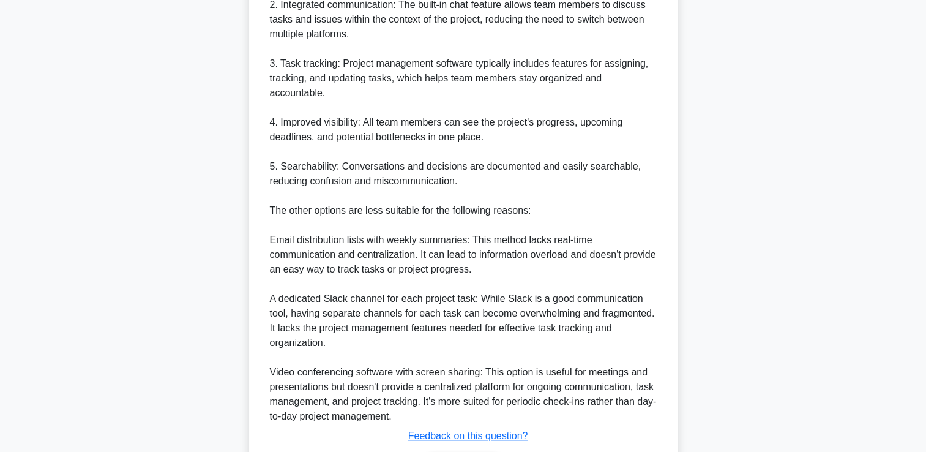
scroll to position [566, 0]
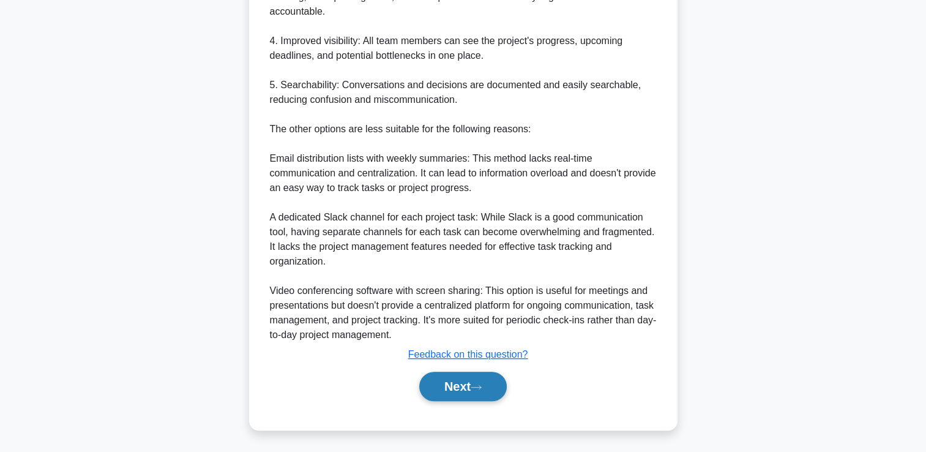
click at [473, 393] on button "Next" at bounding box center [463, 386] width 88 height 29
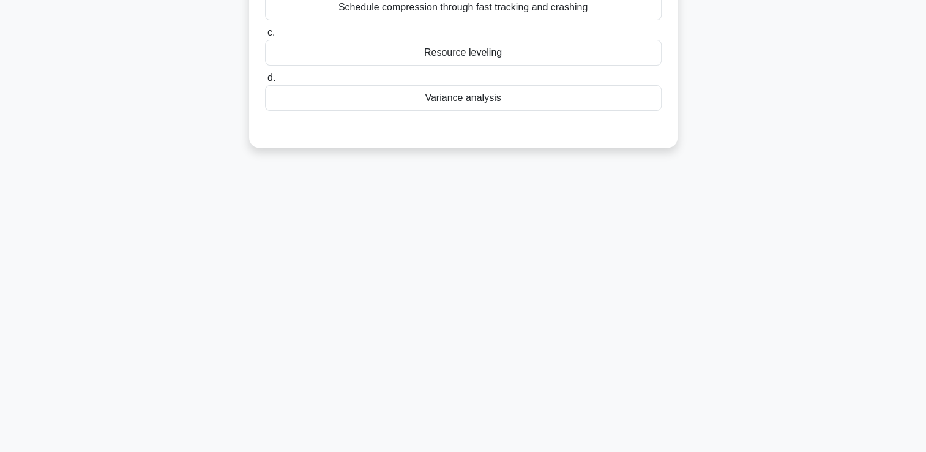
scroll to position [0, 0]
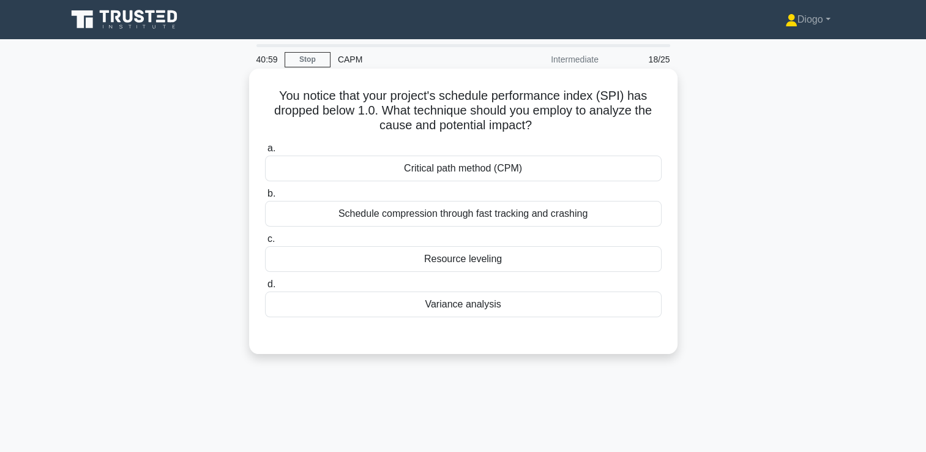
click at [484, 306] on div "Variance analysis" at bounding box center [463, 304] width 397 height 26
click at [265, 288] on input "d. Variance analysis" at bounding box center [265, 284] width 0 height 8
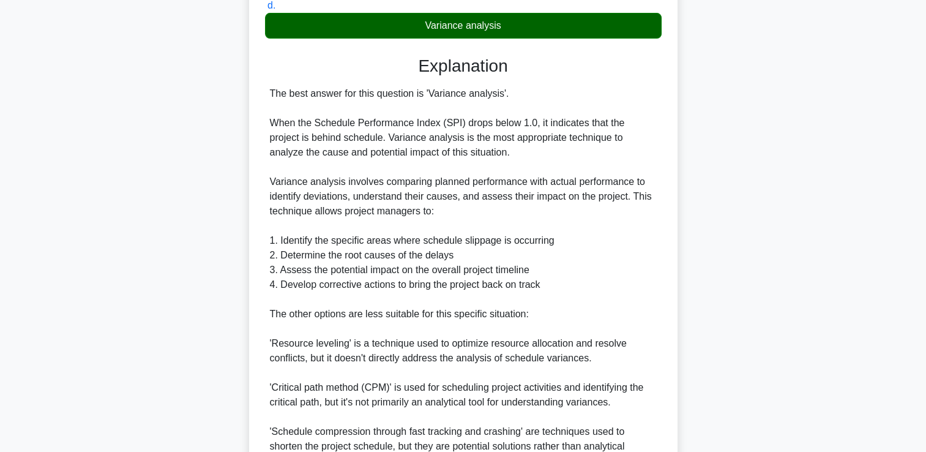
scroll to position [463, 0]
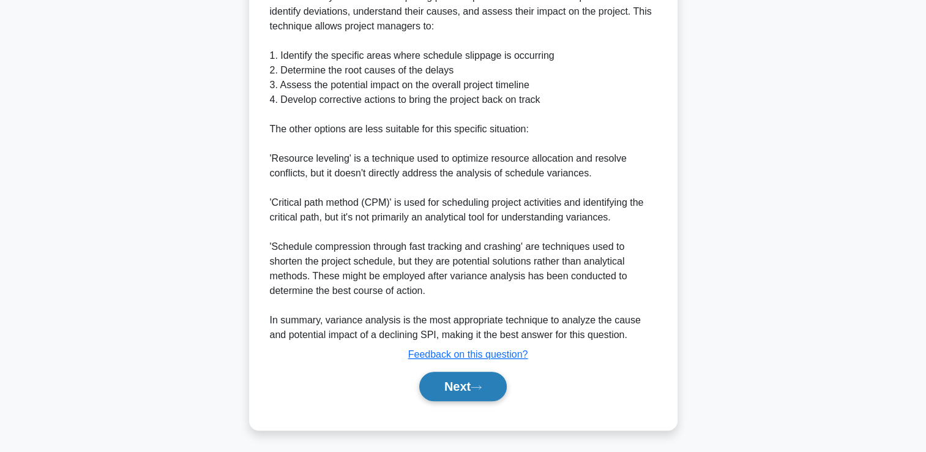
click at [460, 377] on button "Next" at bounding box center [463, 386] width 88 height 29
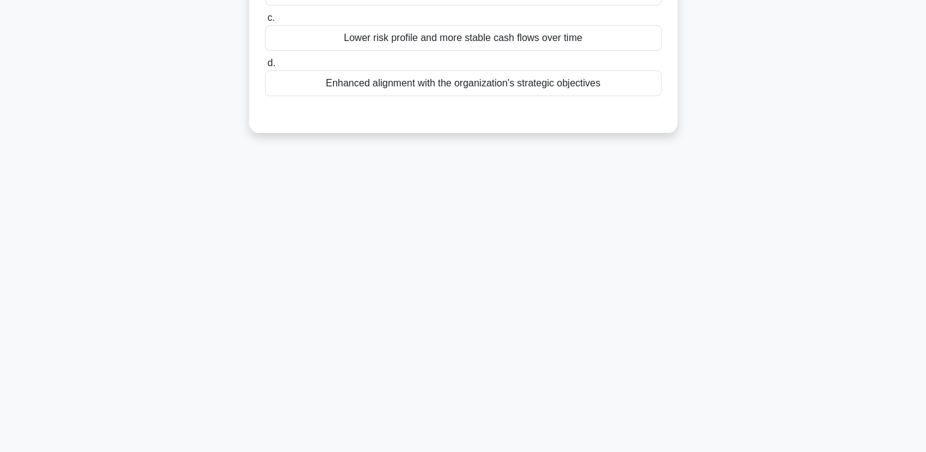
scroll to position [0, 0]
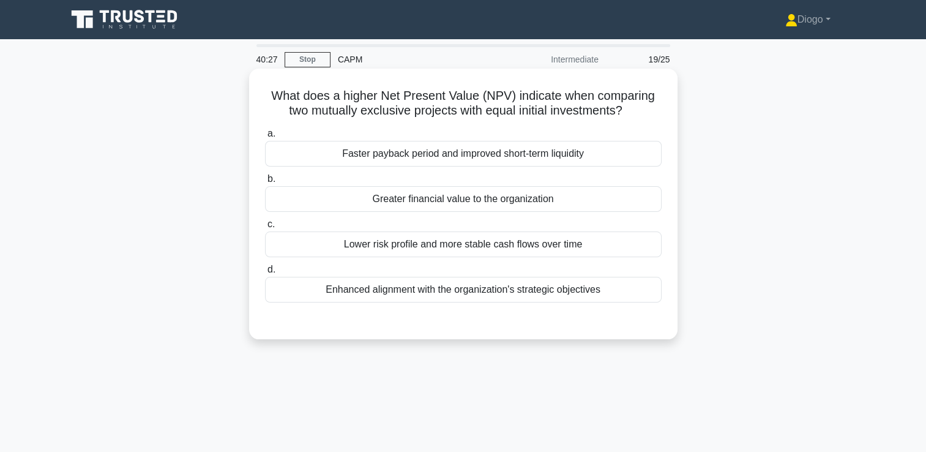
click at [550, 246] on div "Lower risk profile and more stable cash flows over time" at bounding box center [463, 244] width 397 height 26
click at [265, 228] on input "c. Lower risk profile and more stable cash flows over time" at bounding box center [265, 224] width 0 height 8
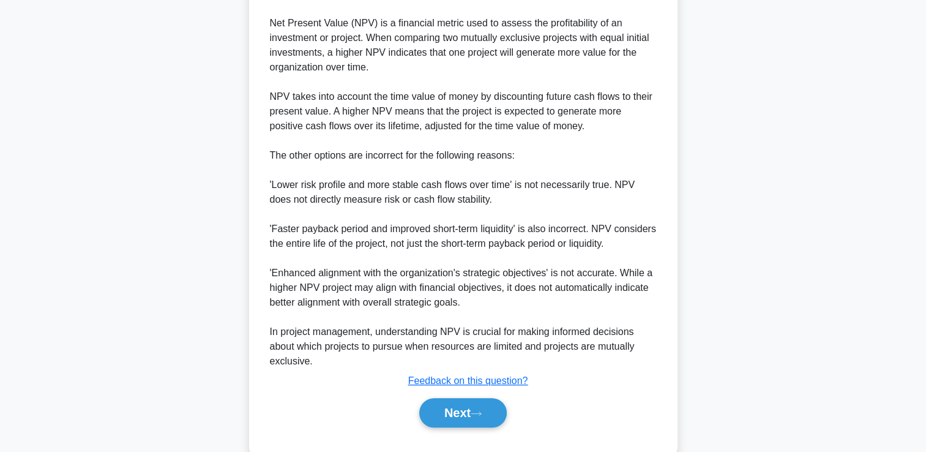
scroll to position [391, 0]
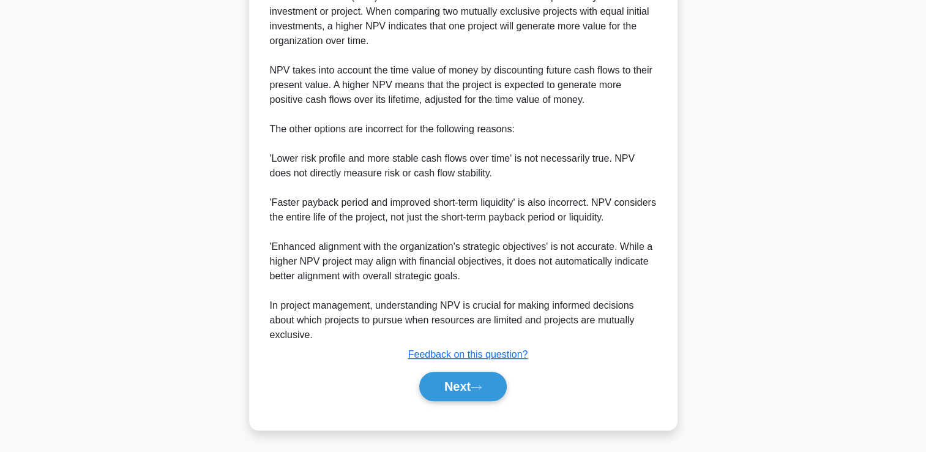
click at [463, 405] on div "a. Faster payback period and improved short-term liquidity b. Greater financial…" at bounding box center [463, 73] width 399 height 683
click at [468, 387] on button "Next" at bounding box center [463, 386] width 88 height 29
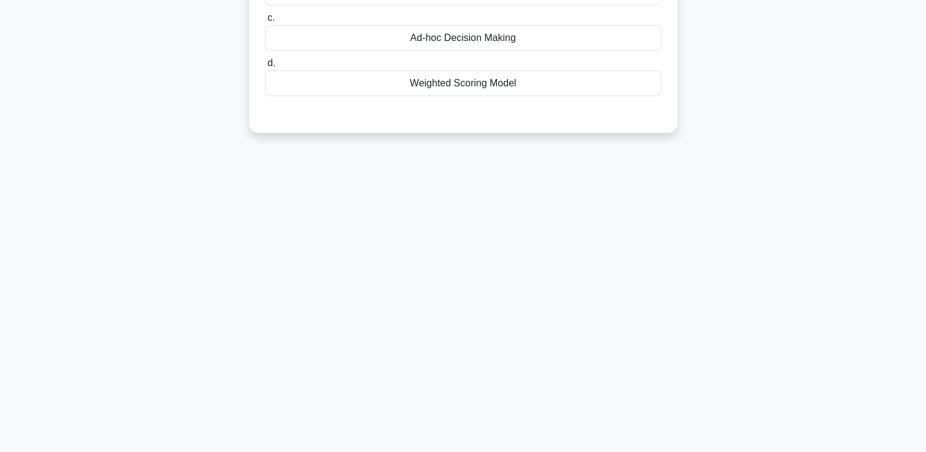
scroll to position [0, 0]
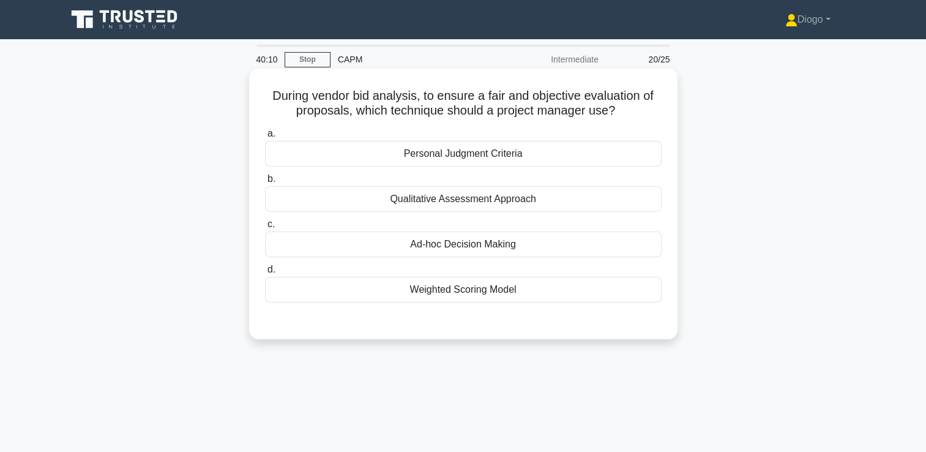
click at [531, 242] on div "Ad-hoc Decision Making" at bounding box center [463, 244] width 397 height 26
click at [265, 228] on input "c. Ad-hoc Decision Making" at bounding box center [265, 224] width 0 height 8
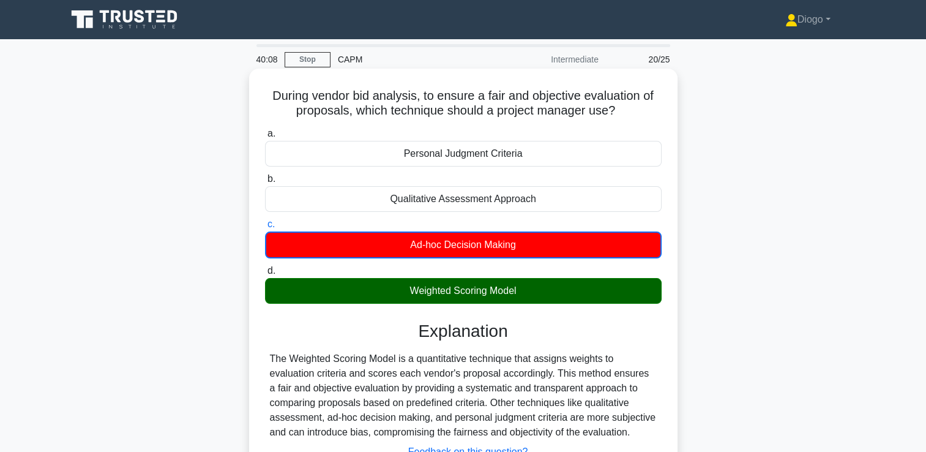
scroll to position [209, 0]
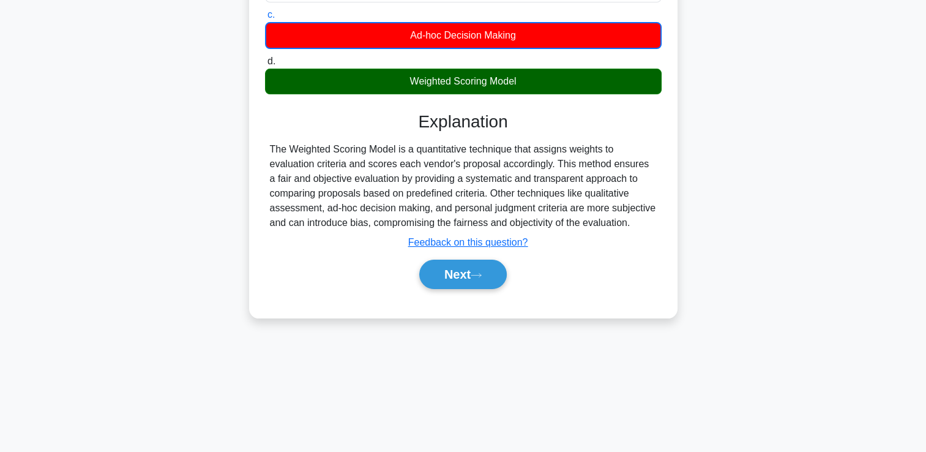
click at [477, 294] on div "a. Personal Judgment Criteria b. Qualitative Assessment Approach c. d." at bounding box center [463, 108] width 399 height 389
click at [477, 265] on button "Next" at bounding box center [463, 274] width 88 height 29
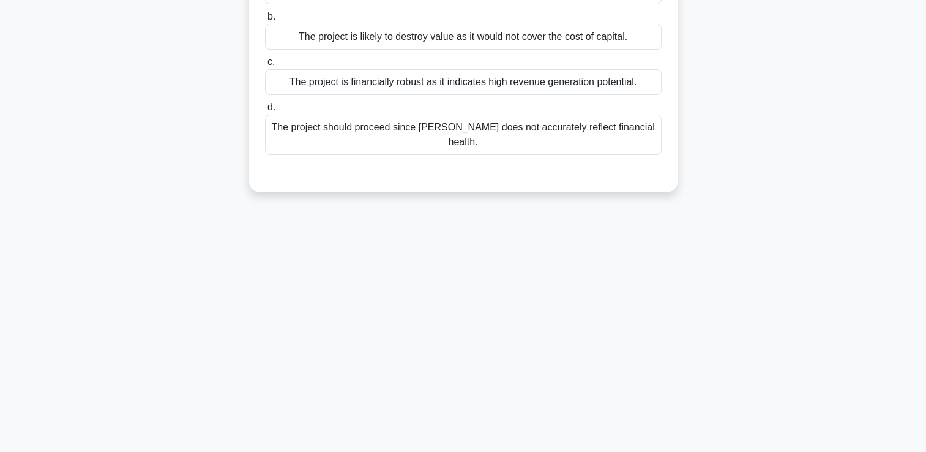
scroll to position [0, 0]
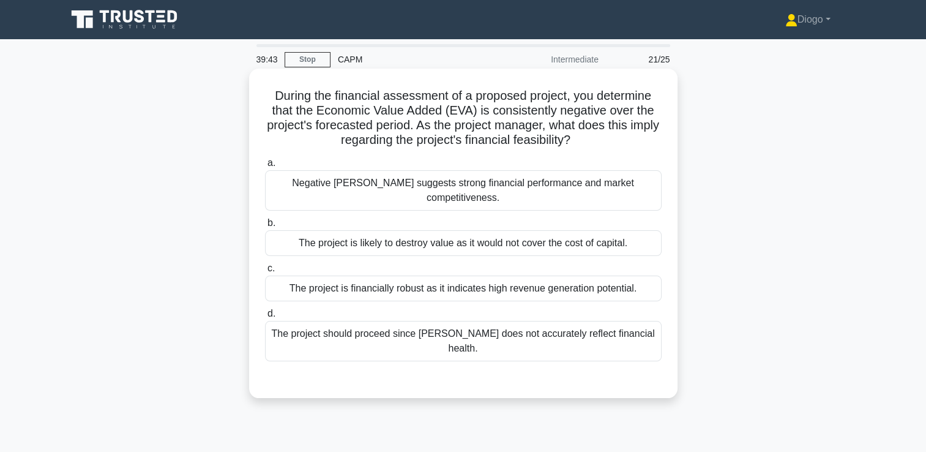
click at [470, 234] on div "The project is likely to destroy value as it would not cover the cost of capita…" at bounding box center [463, 243] width 397 height 26
click at [265, 227] on input "b. The project is likely to destroy value as it would not cover the cost of cap…" at bounding box center [265, 223] width 0 height 8
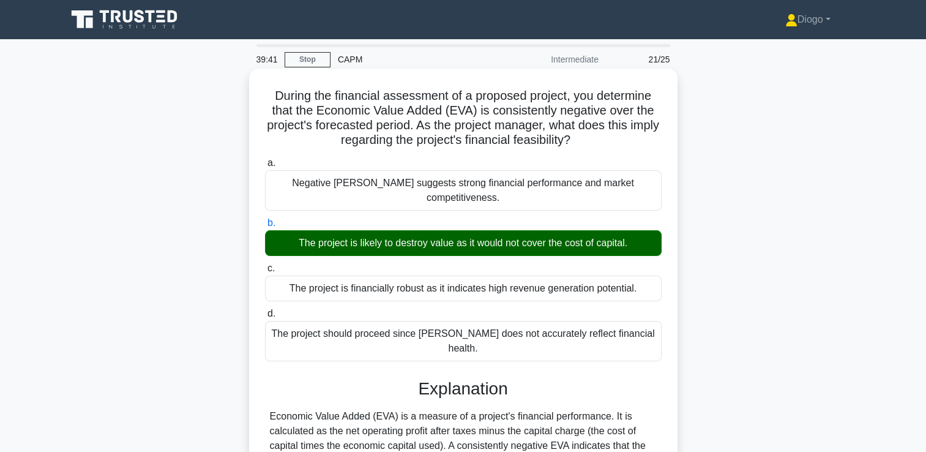
scroll to position [209, 0]
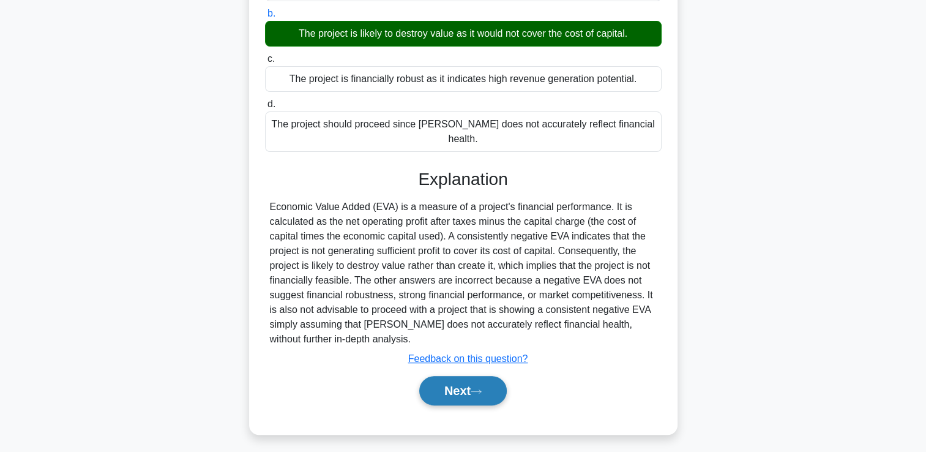
click at [451, 376] on button "Next" at bounding box center [463, 390] width 88 height 29
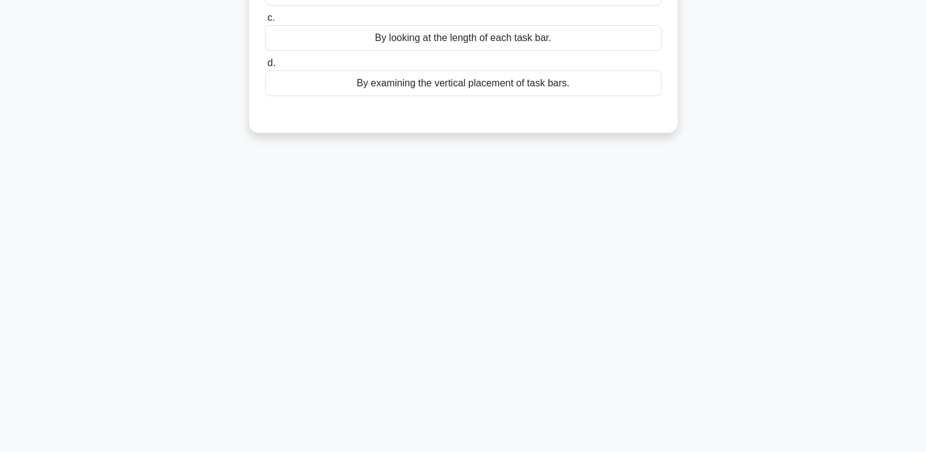
scroll to position [0, 0]
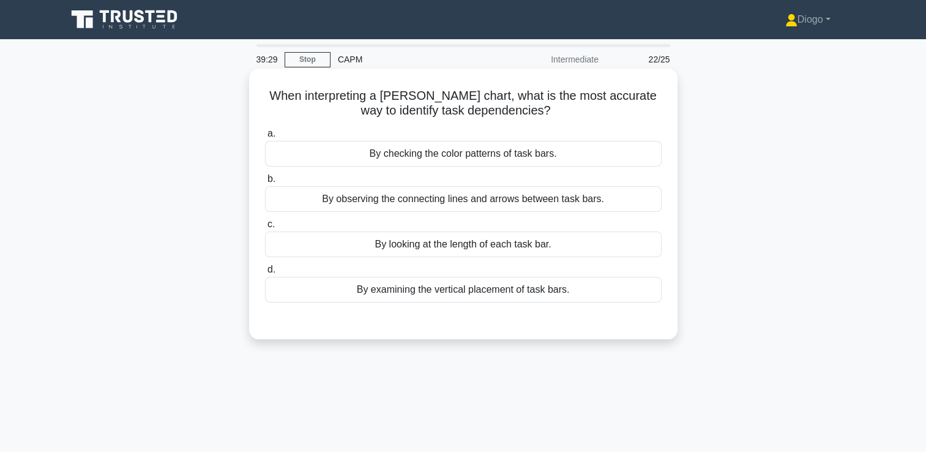
click at [500, 196] on div "By observing the connecting lines and arrows between task bars." at bounding box center [463, 199] width 397 height 26
click at [265, 183] on input "b. By observing the connecting lines and arrows between task bars." at bounding box center [265, 179] width 0 height 8
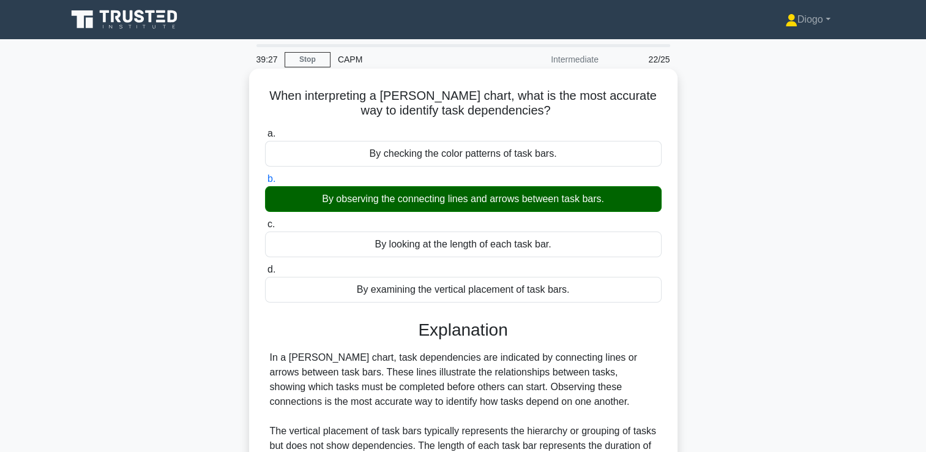
scroll to position [209, 0]
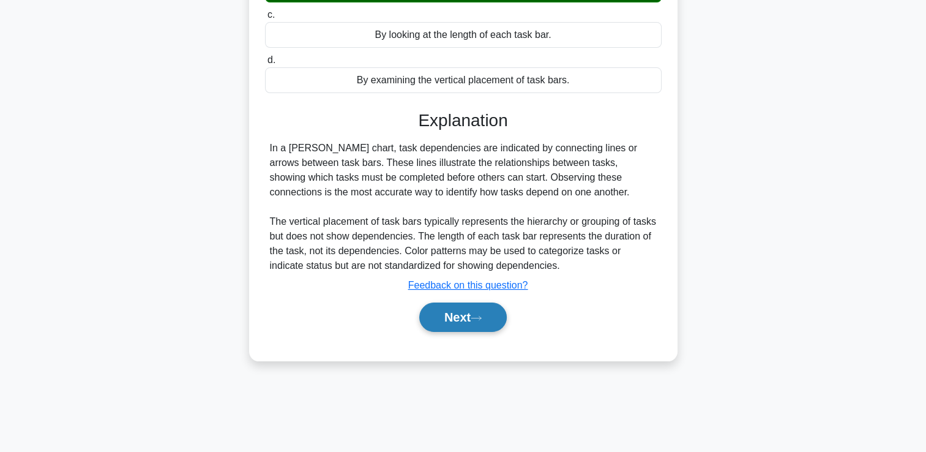
click at [473, 330] on button "Next" at bounding box center [463, 316] width 88 height 29
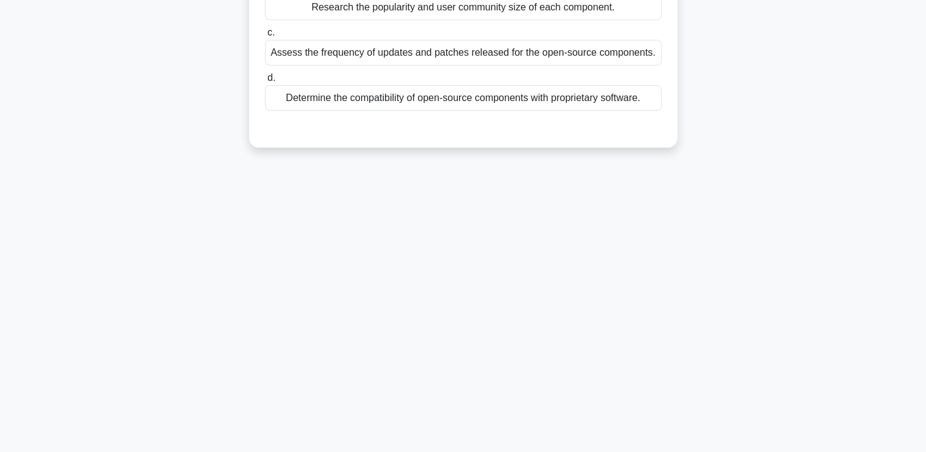
scroll to position [0, 0]
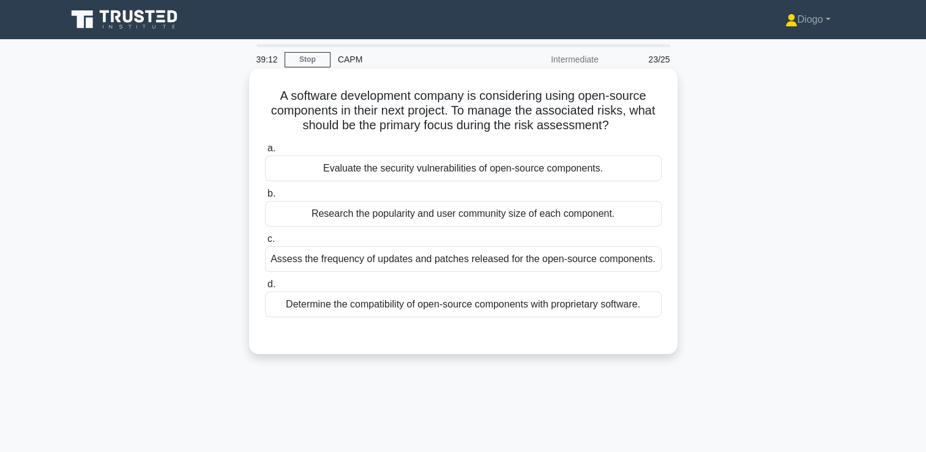
click at [475, 304] on div "Determine the compatibility of open-source components with proprietary software." at bounding box center [463, 304] width 397 height 26
click at [265, 288] on input "d. Determine the compatibility of open-source components with proprietary softw…" at bounding box center [265, 284] width 0 height 8
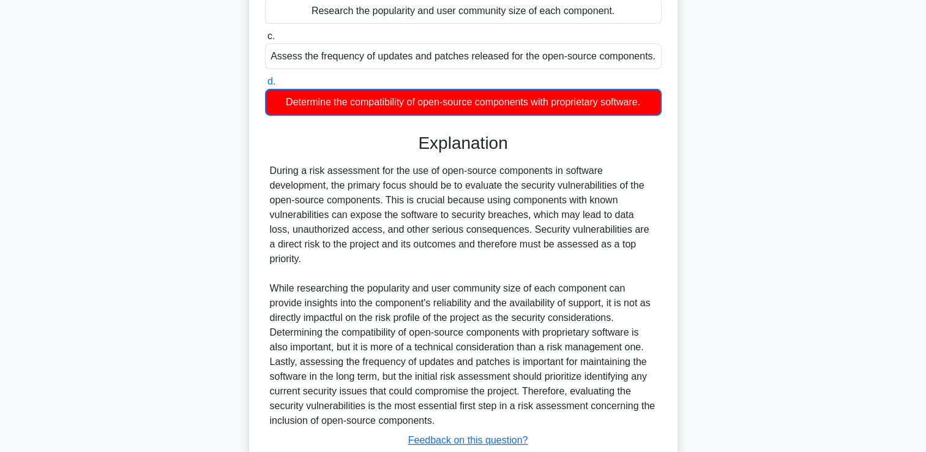
scroll to position [274, 0]
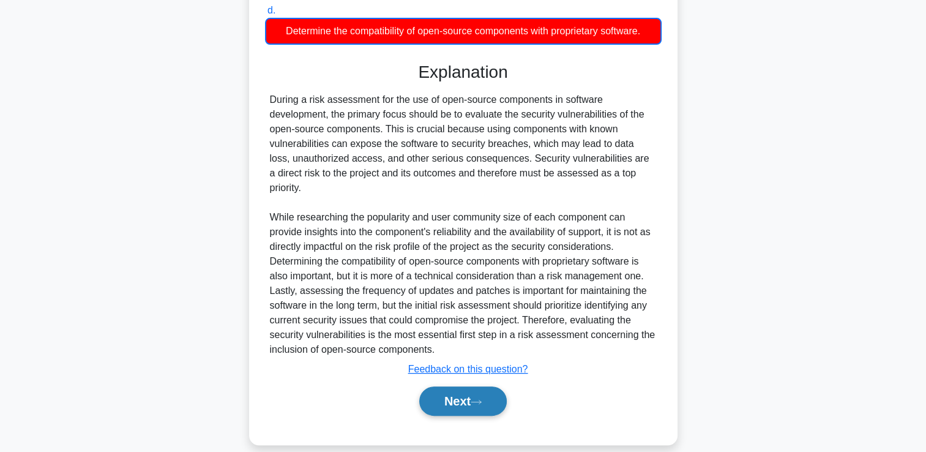
click at [460, 386] on button "Next" at bounding box center [463, 400] width 88 height 29
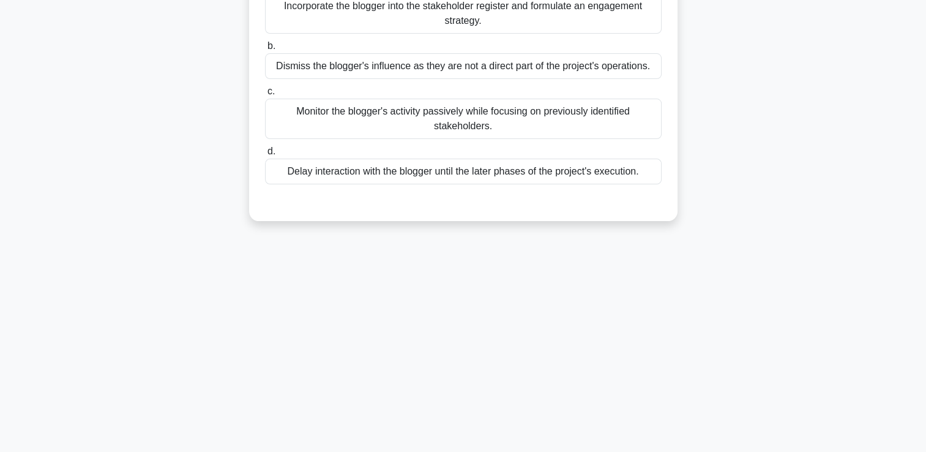
scroll to position [0, 0]
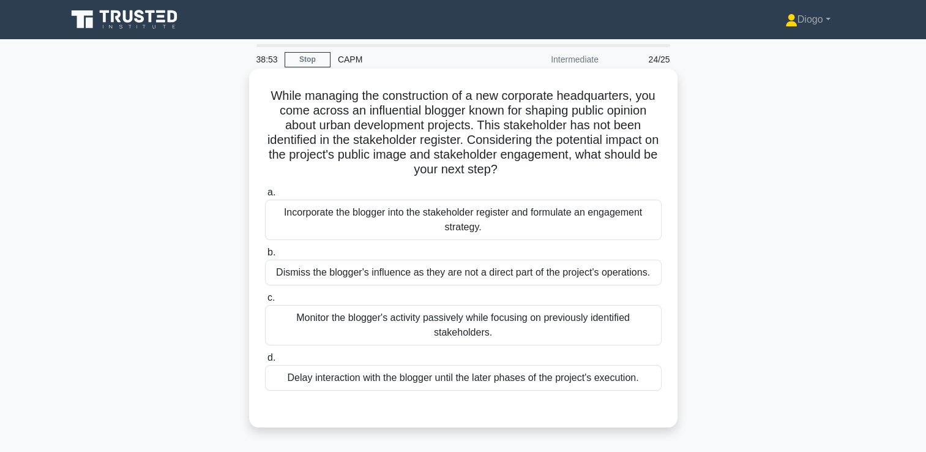
click at [498, 220] on div "Incorporate the blogger into the stakeholder register and formulate an engageme…" at bounding box center [463, 220] width 397 height 40
click at [265, 197] on input "a. Incorporate the blogger into the stakeholder register and formulate an engag…" at bounding box center [265, 193] width 0 height 8
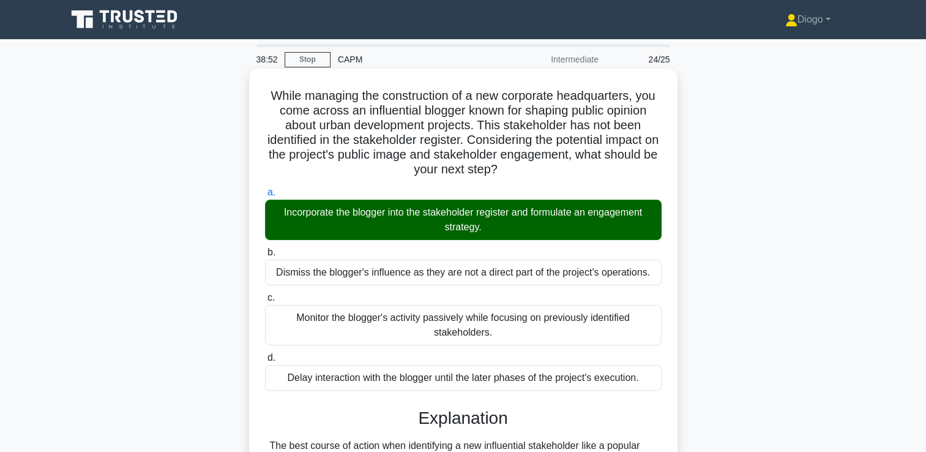
scroll to position [228, 0]
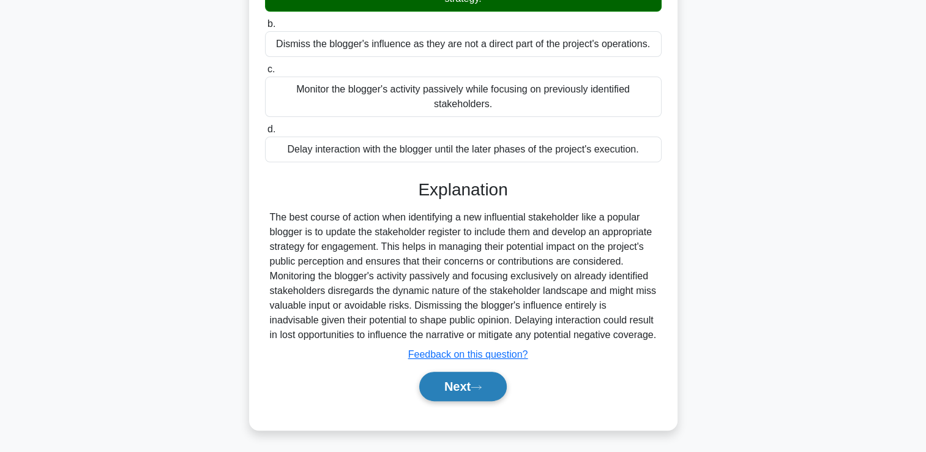
click at [454, 375] on button "Next" at bounding box center [463, 386] width 88 height 29
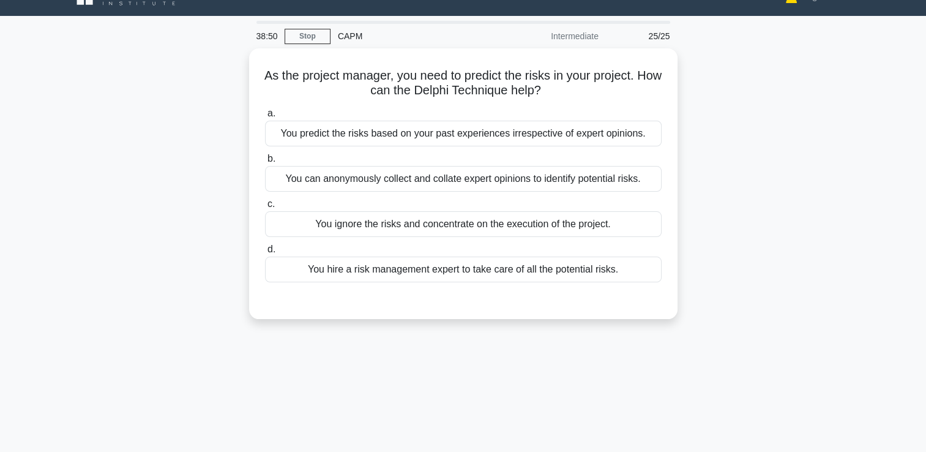
scroll to position [0, 0]
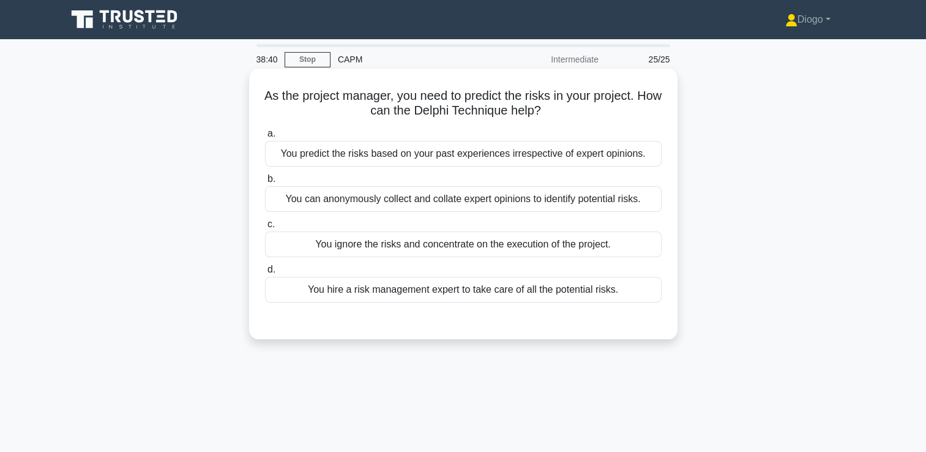
click at [501, 207] on div "You can anonymously collect and collate expert opinions to identify potential r…" at bounding box center [463, 199] width 397 height 26
click at [265, 183] on input "b. You can anonymously collect and collate expert opinions to identify potentia…" at bounding box center [265, 179] width 0 height 8
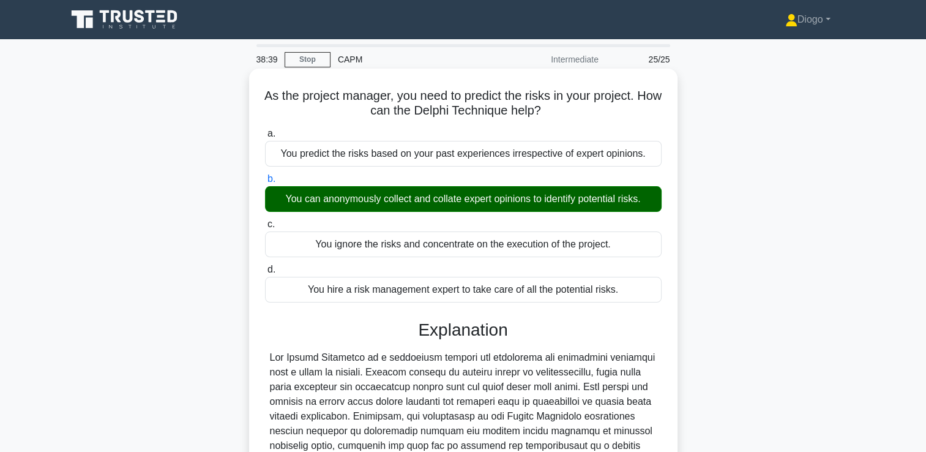
scroll to position [228, 0]
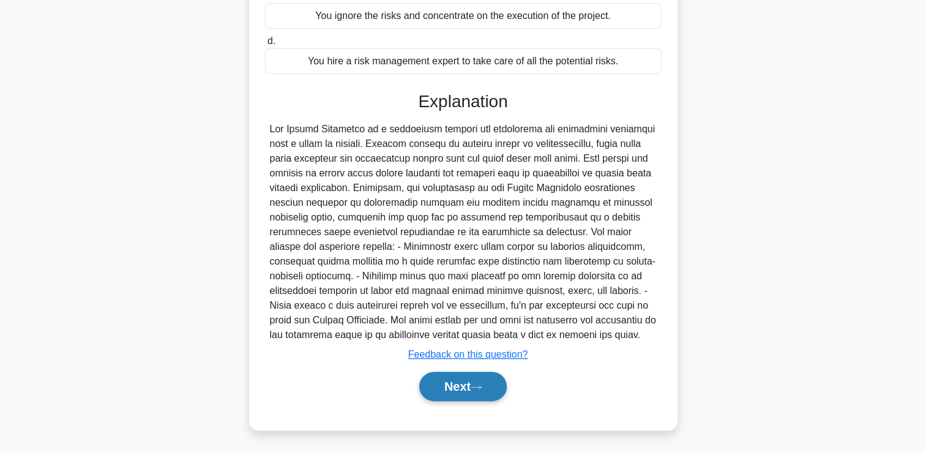
click at [458, 386] on button "Next" at bounding box center [463, 386] width 88 height 29
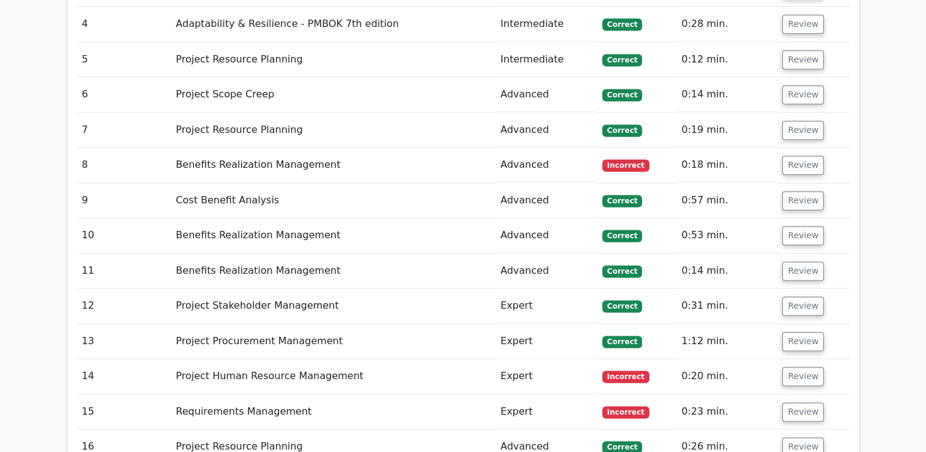
scroll to position [1682, 0]
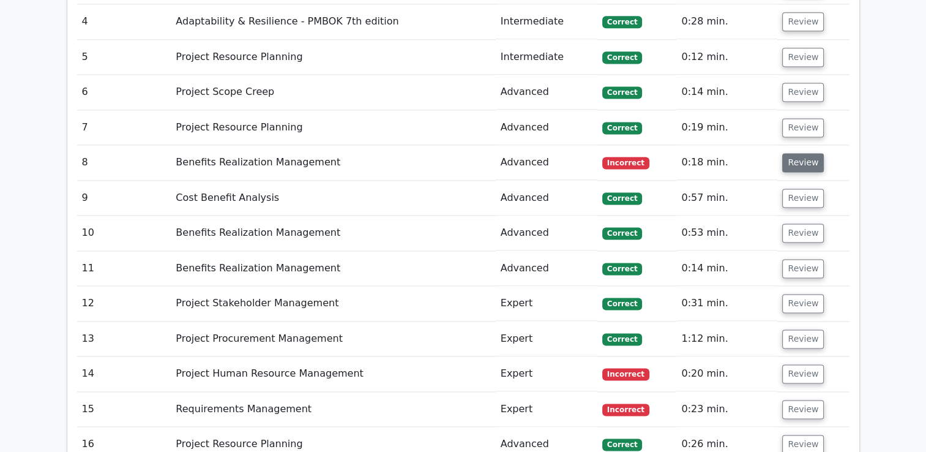
click at [811, 153] on button "Review" at bounding box center [803, 162] width 42 height 19
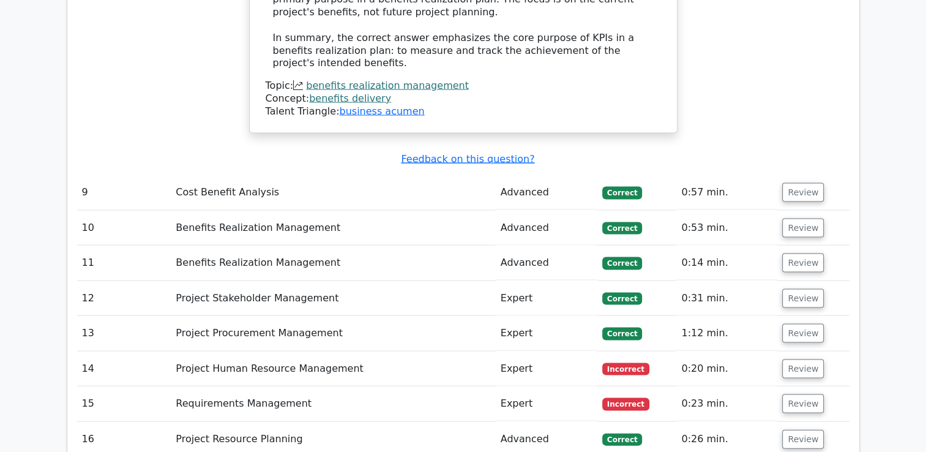
scroll to position [2466, 0]
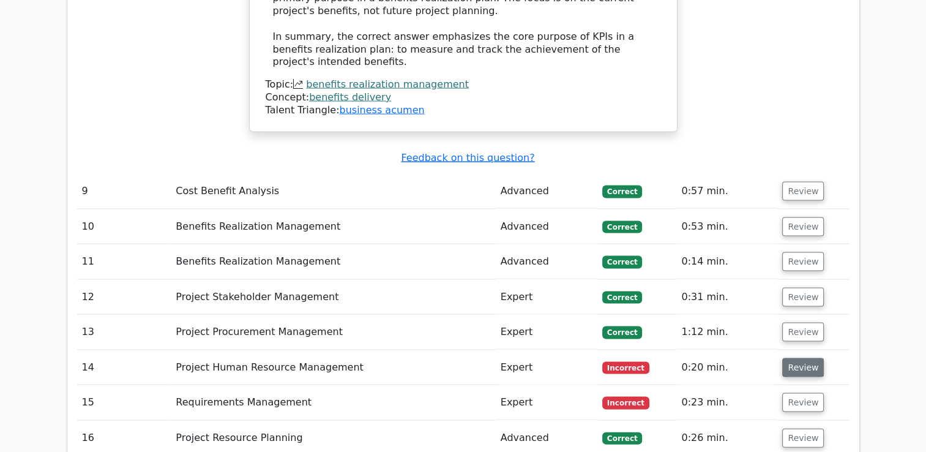
click at [796, 358] on button "Review" at bounding box center [803, 367] width 42 height 19
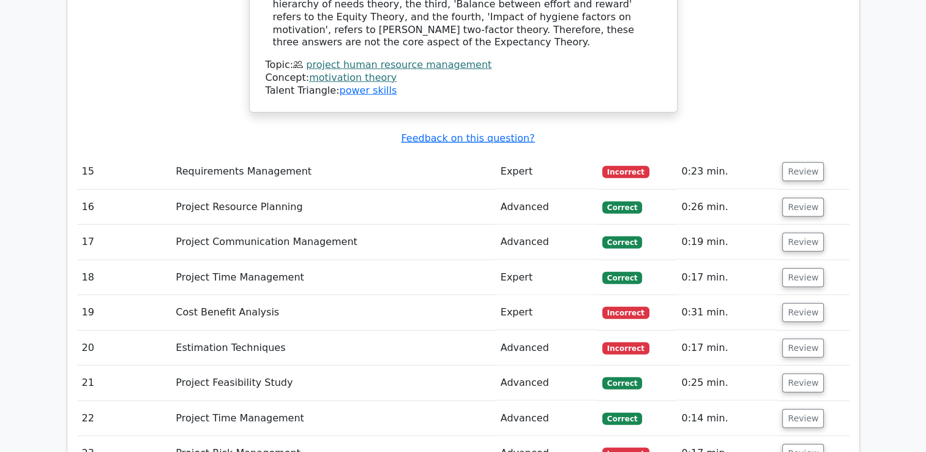
scroll to position [3223, 0]
click at [804, 162] on button "Review" at bounding box center [803, 171] width 42 height 19
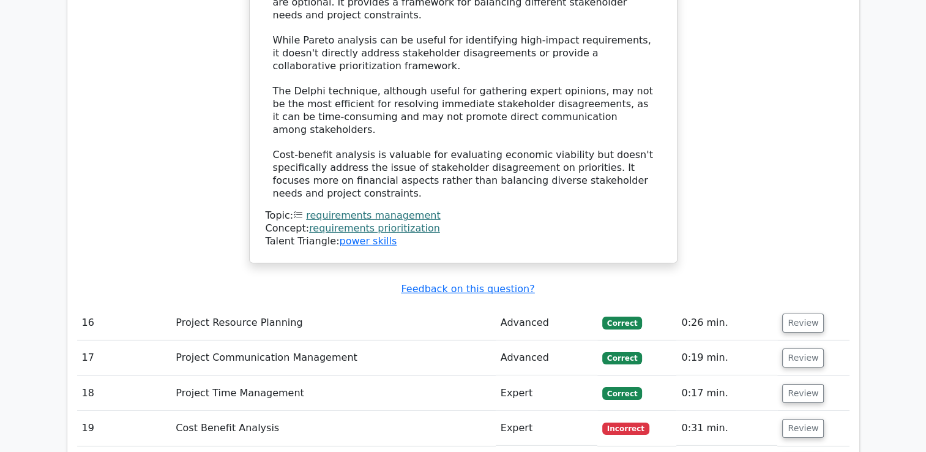
scroll to position [3872, 0]
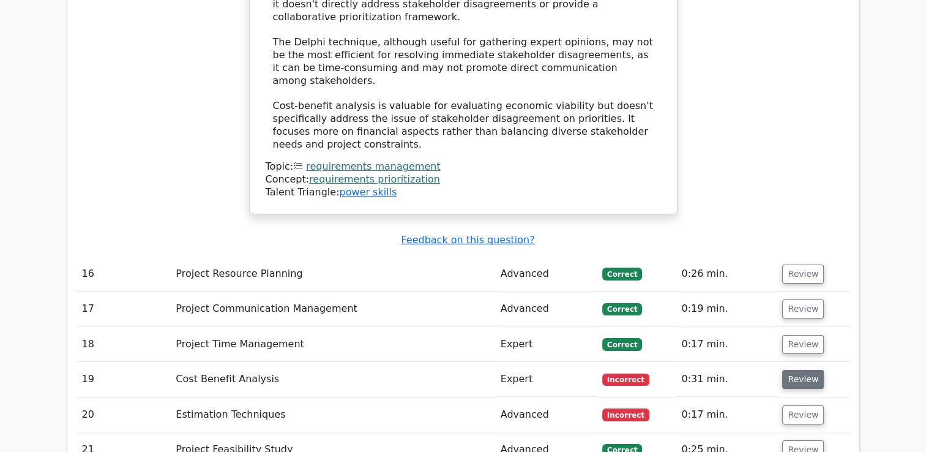
click at [782, 370] on button "Review" at bounding box center [803, 379] width 42 height 19
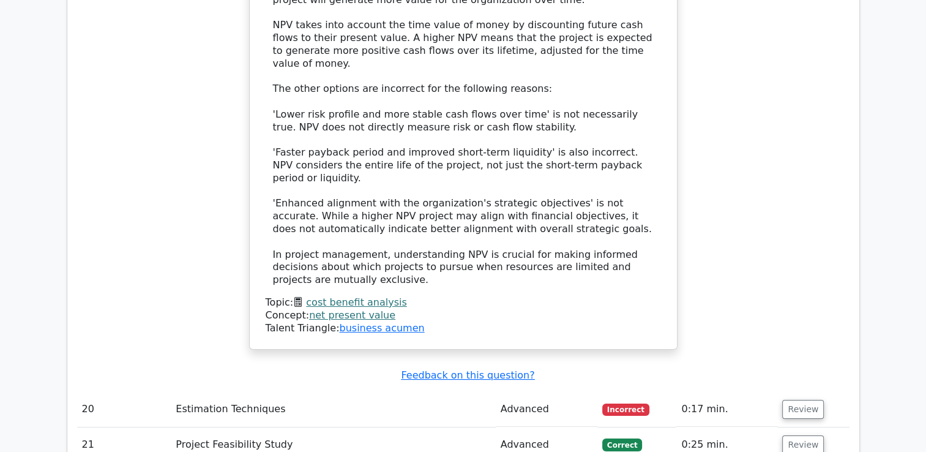
scroll to position [4619, 0]
click at [797, 400] on button "Review" at bounding box center [803, 409] width 42 height 19
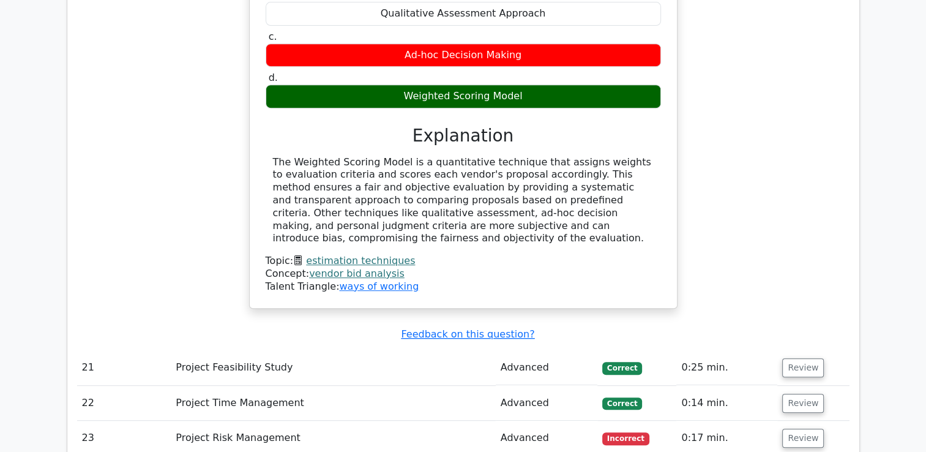
scroll to position [5172, 0]
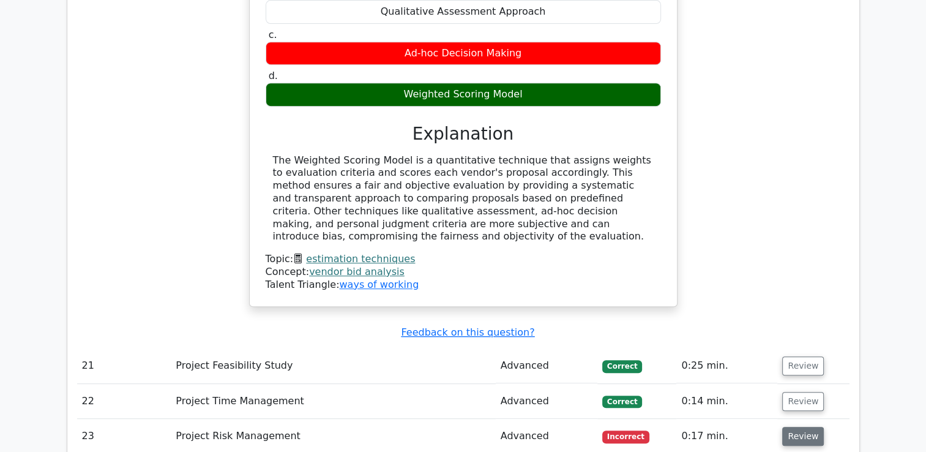
click at [786, 427] on button "Review" at bounding box center [803, 436] width 42 height 19
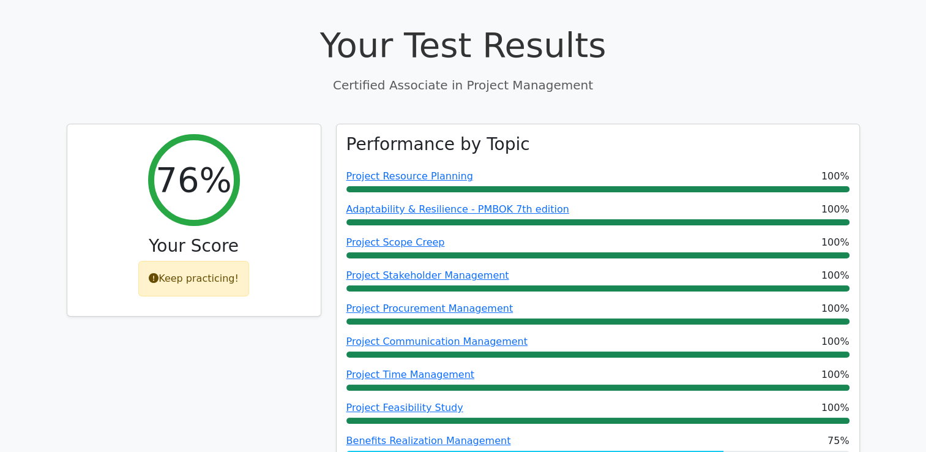
scroll to position [0, 0]
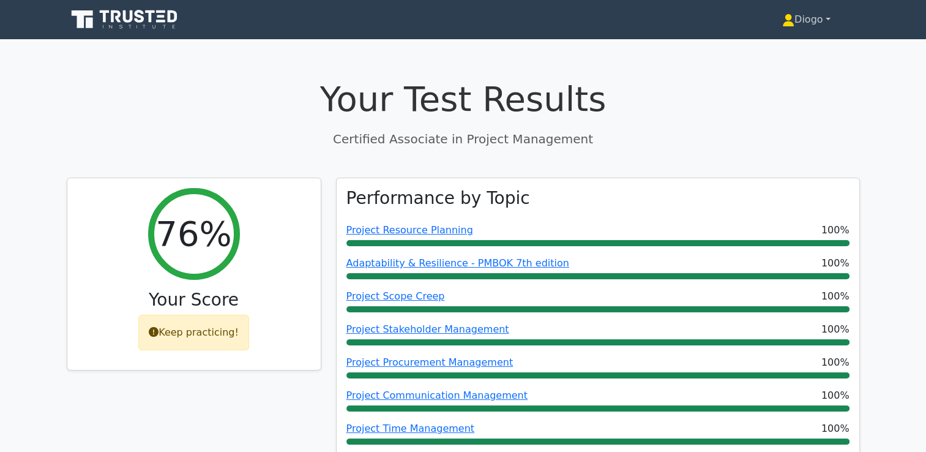
click at [798, 20] on link "Diogo" at bounding box center [806, 19] width 107 height 24
click at [771, 50] on link "Profile" at bounding box center [802, 49] width 97 height 20
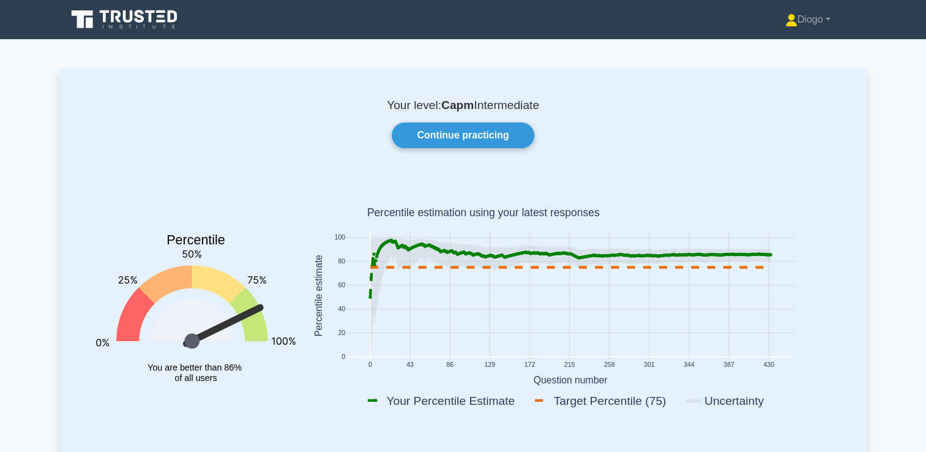
click at [133, 21] on icon at bounding box center [126, 19] width 118 height 23
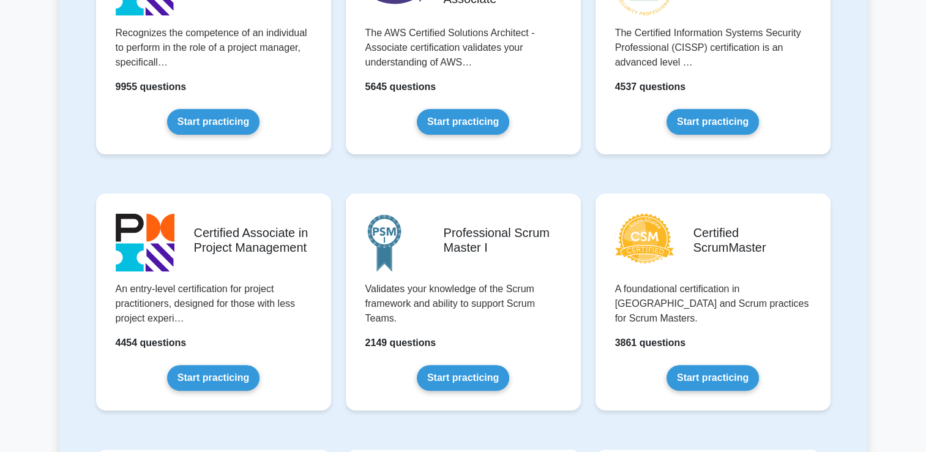
scroll to position [361, 0]
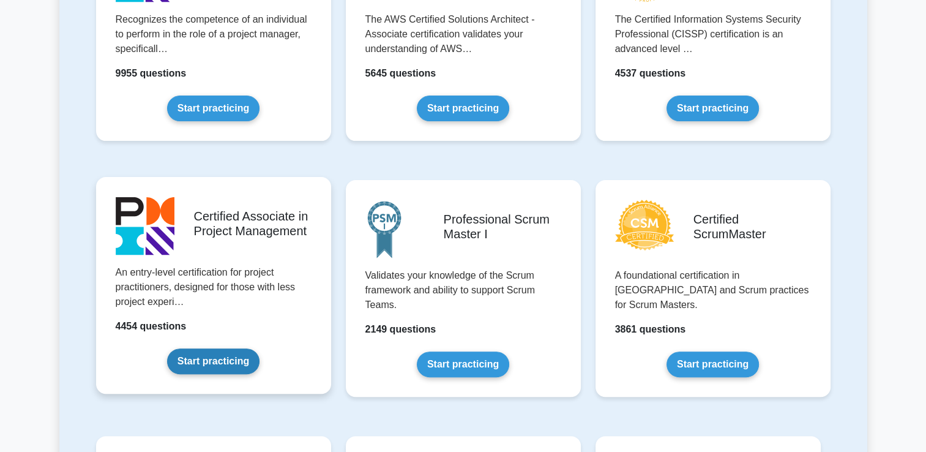
click at [236, 356] on link "Start practicing" at bounding box center [213, 361] width 92 height 26
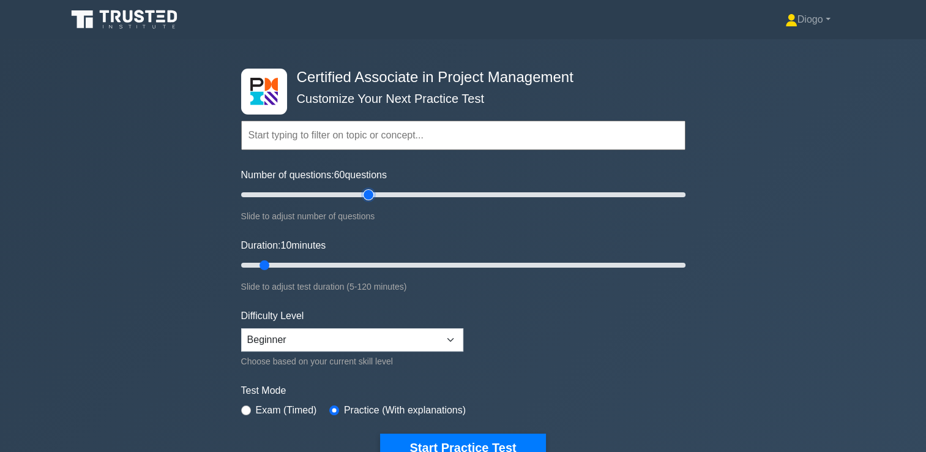
click at [370, 195] on input "Number of questions: 60 questions" at bounding box center [463, 194] width 445 height 15
click at [334, 193] on input "Number of questions: 45 questions" at bounding box center [463, 194] width 445 height 15
click at [323, 192] on input "Number of questions: 40 questions" at bounding box center [463, 194] width 445 height 15
click at [315, 192] on input "Number of questions: 35 questions" at bounding box center [463, 194] width 445 height 15
click at [299, 192] on input "Number of questions: 30 questions" at bounding box center [463, 194] width 445 height 15
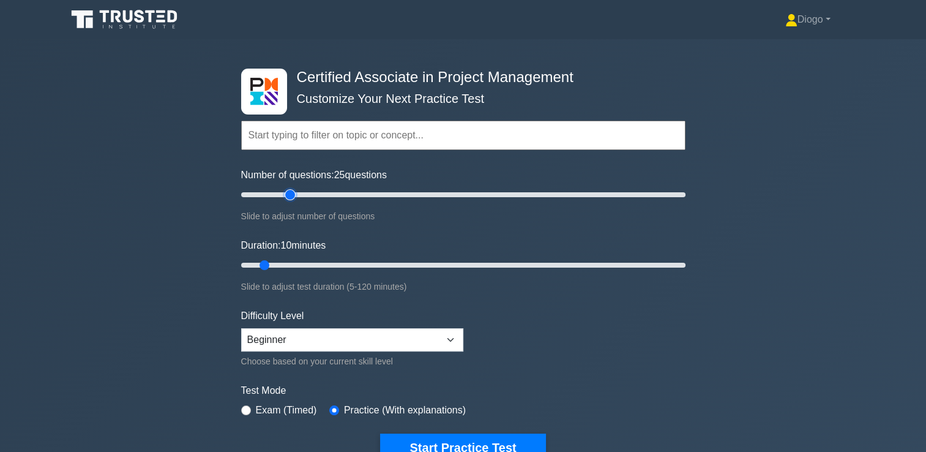
type input "25"
click at [294, 192] on input "Number of questions: 25 questions" at bounding box center [463, 194] width 445 height 15
type input "55"
click at [427, 263] on input "Duration: 55 minutes" at bounding box center [463, 265] width 445 height 15
click at [405, 334] on select "Beginner Intermediate Expert" at bounding box center [352, 339] width 222 height 23
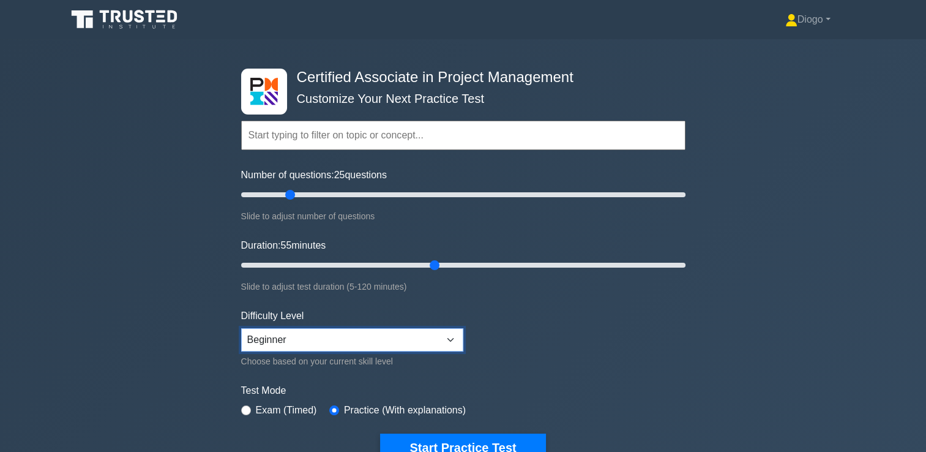
select select "intermediate"
click at [241, 328] on select "Beginner Intermediate Expert" at bounding box center [352, 339] width 222 height 23
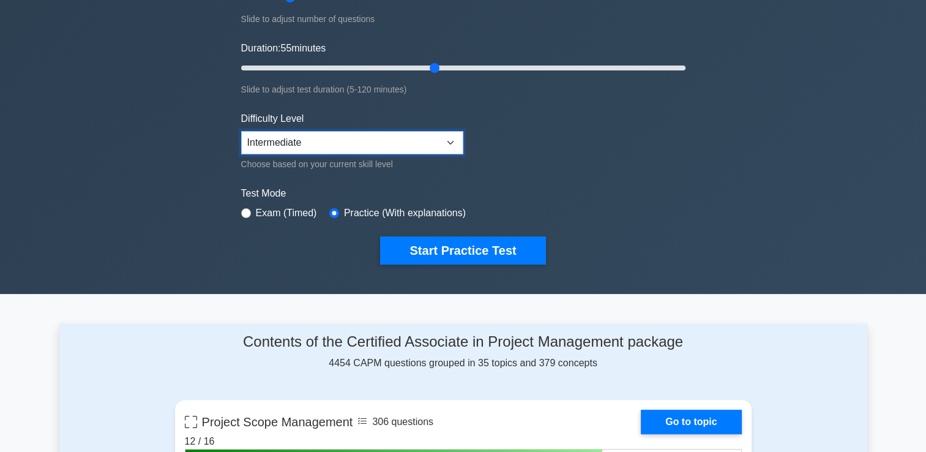
scroll to position [198, 0]
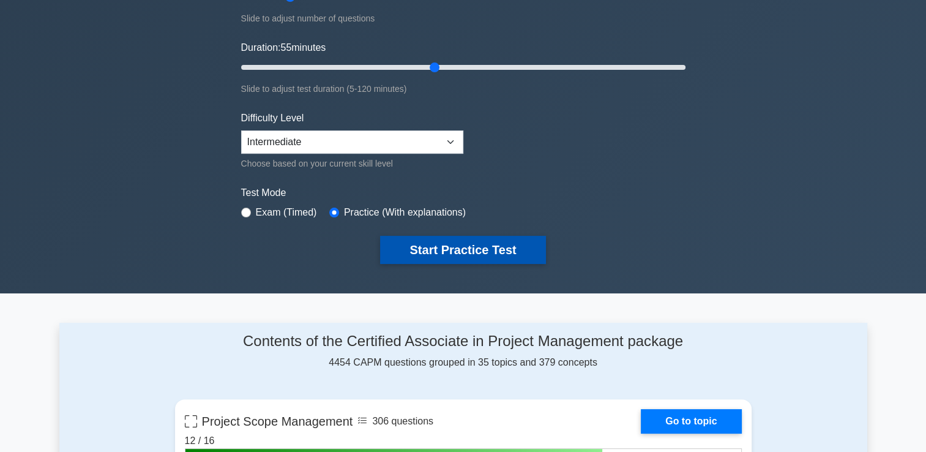
click at [451, 242] on button "Start Practice Test" at bounding box center [462, 250] width 165 height 28
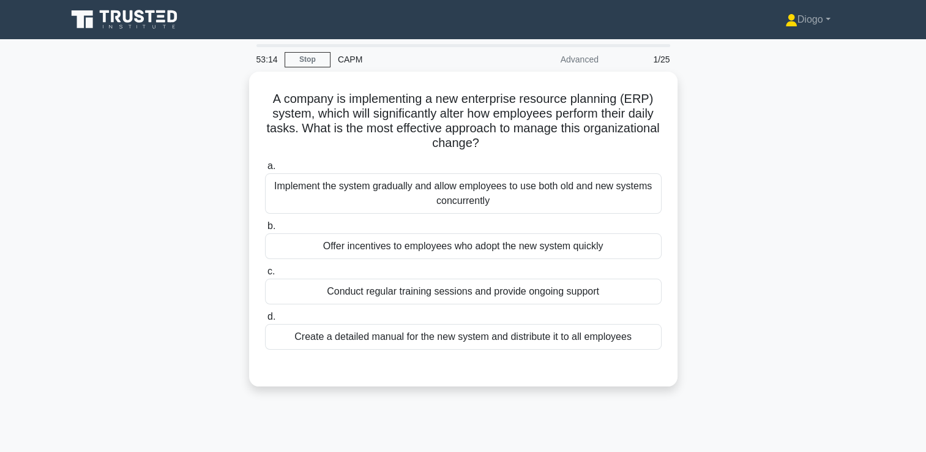
click at [309, 50] on div "53:14 Stop CAPM Advanced 1/25" at bounding box center [463, 59] width 429 height 24
click at [311, 53] on link "Stop" at bounding box center [308, 59] width 46 height 15
